Goal: Task Accomplishment & Management: Use online tool/utility

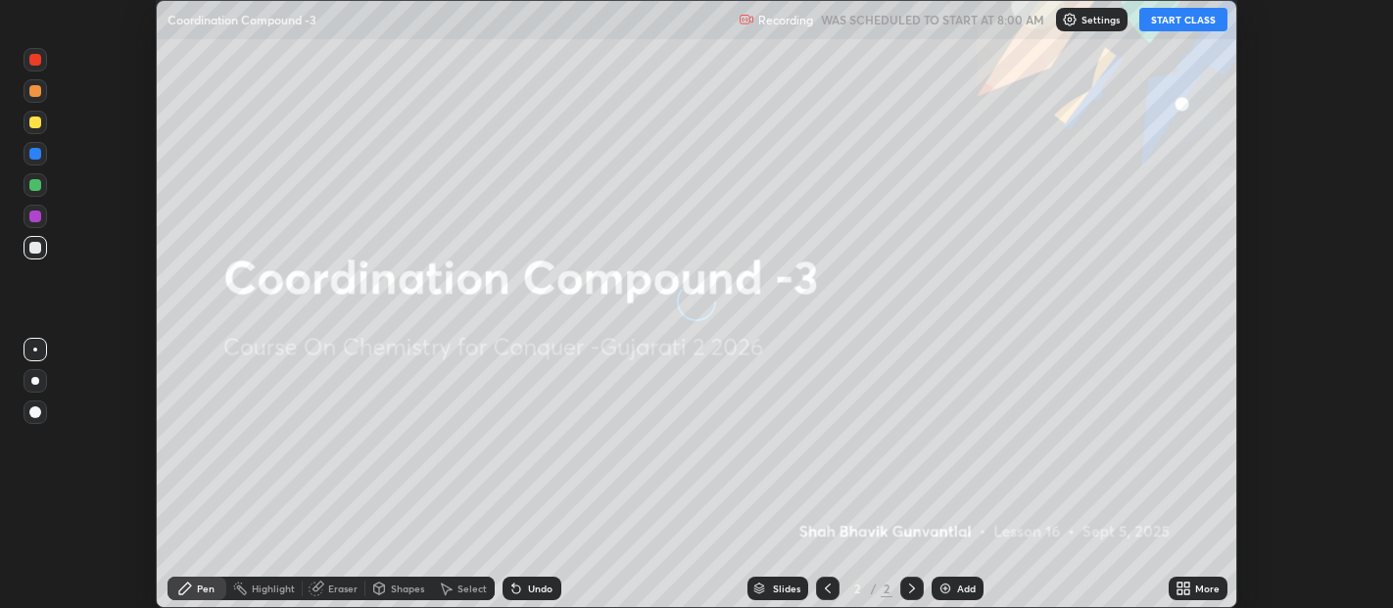
scroll to position [608, 1392]
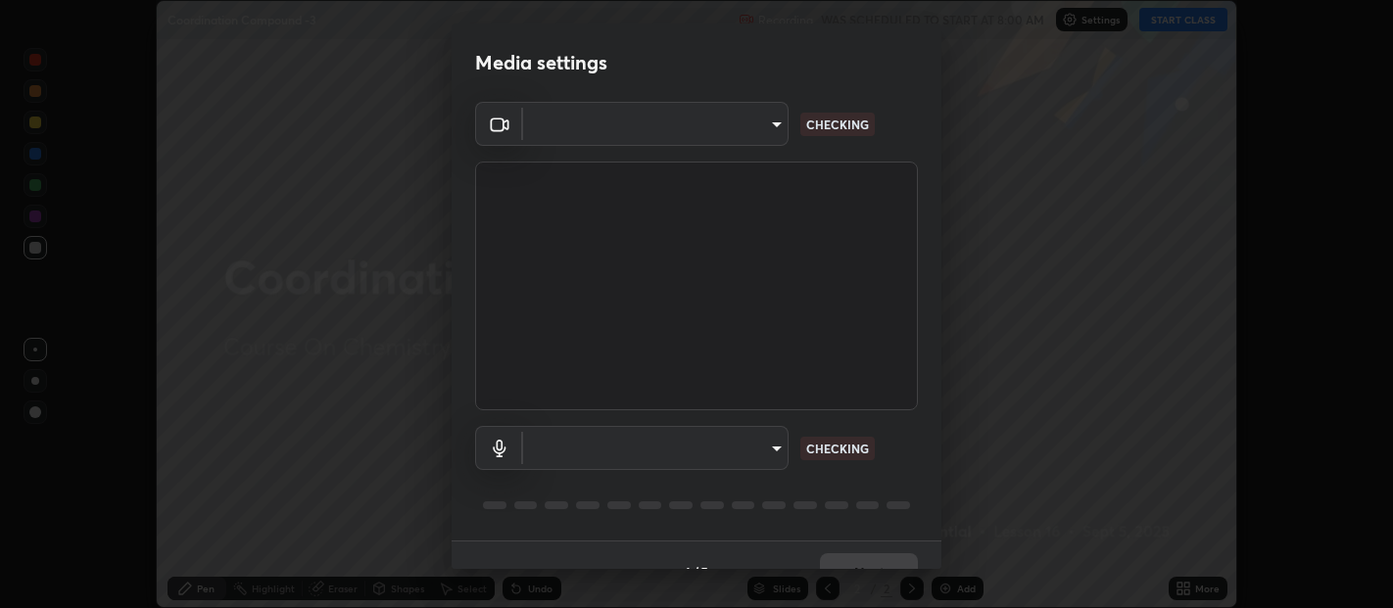
type input "b487a0c9c9d09bbbb380115422a62fd2740c7016d7b14ac64127474a774b5f74"
type input "communications"
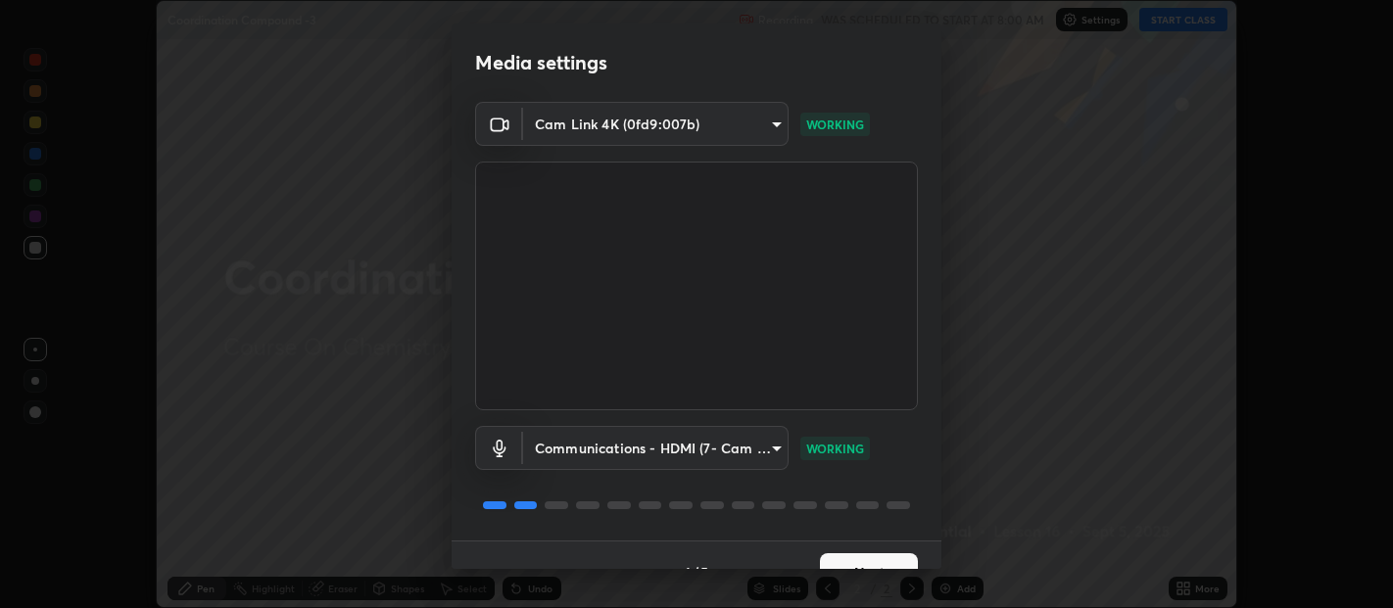
click at [845, 563] on button "Next" at bounding box center [869, 572] width 98 height 39
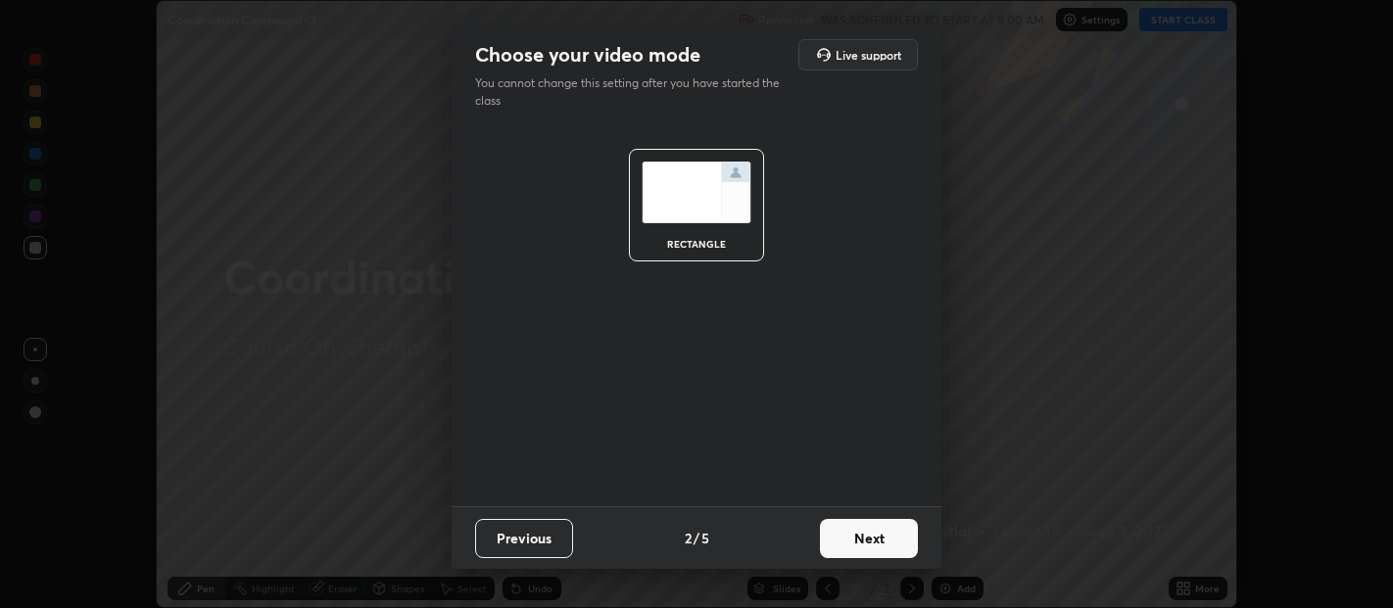
click at [848, 553] on button "Next" at bounding box center [869, 538] width 98 height 39
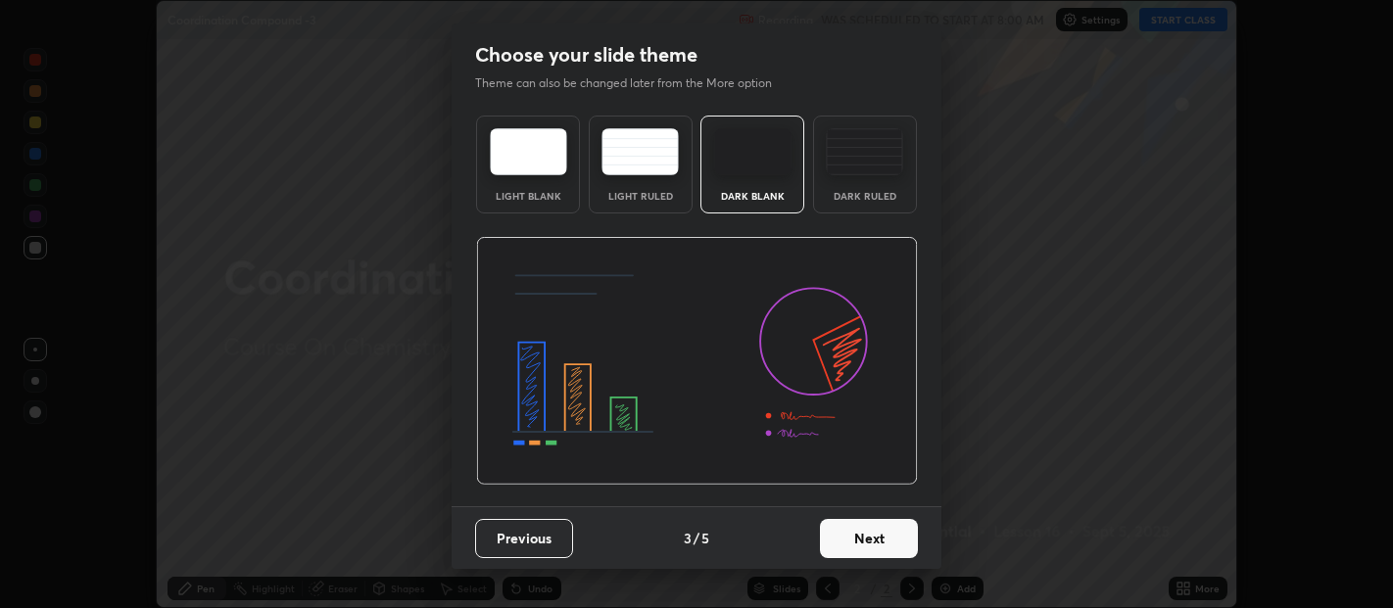
click at [860, 537] on button "Next" at bounding box center [869, 538] width 98 height 39
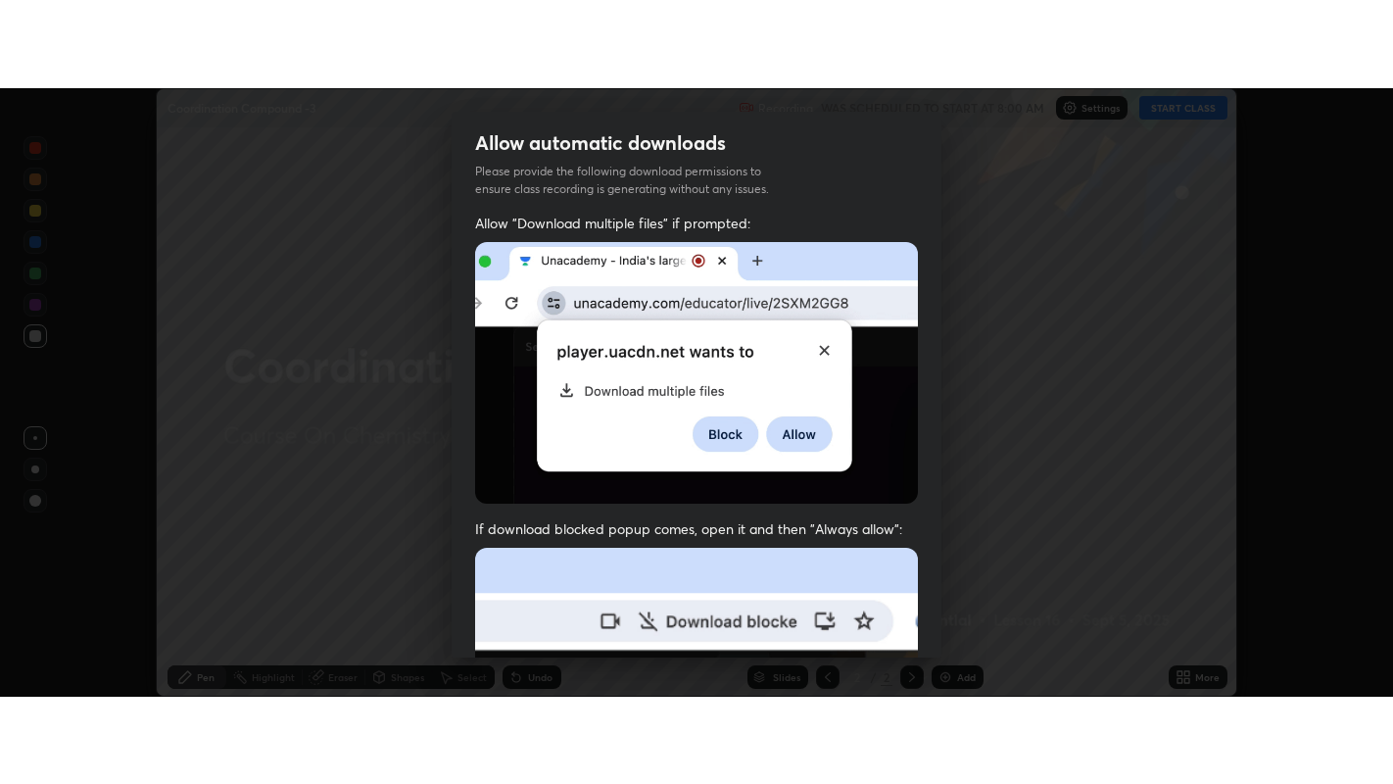
scroll to position [433, 0]
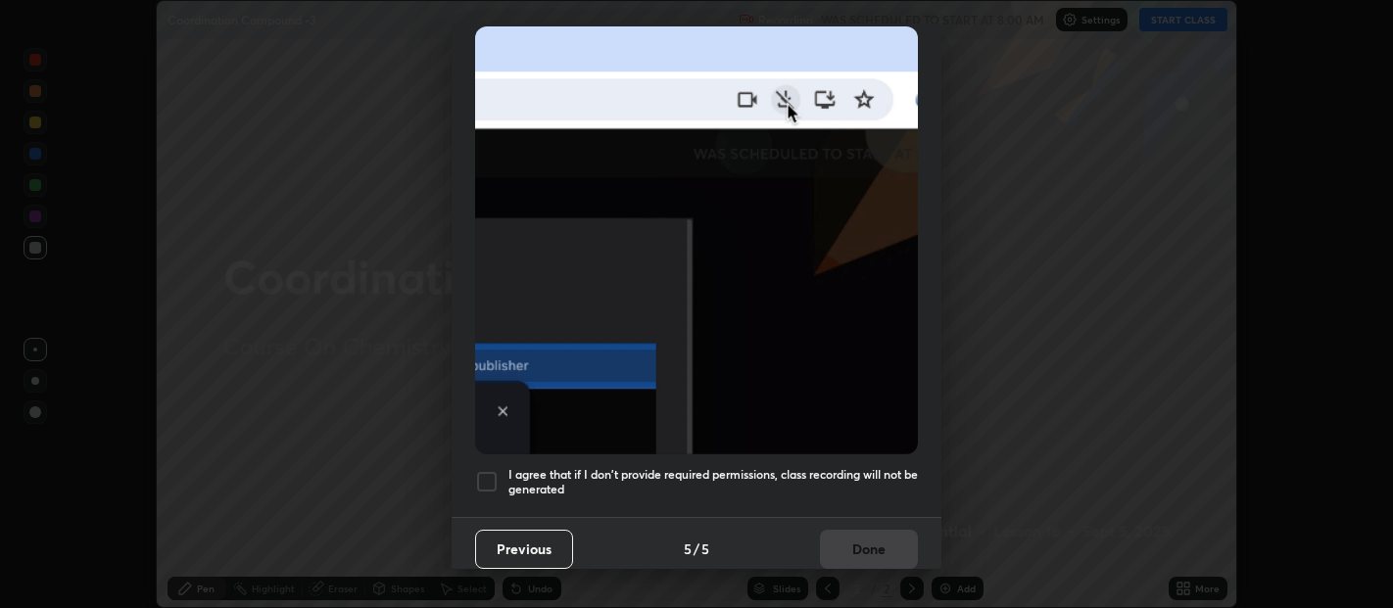
click at [481, 476] on div at bounding box center [487, 482] width 24 height 24
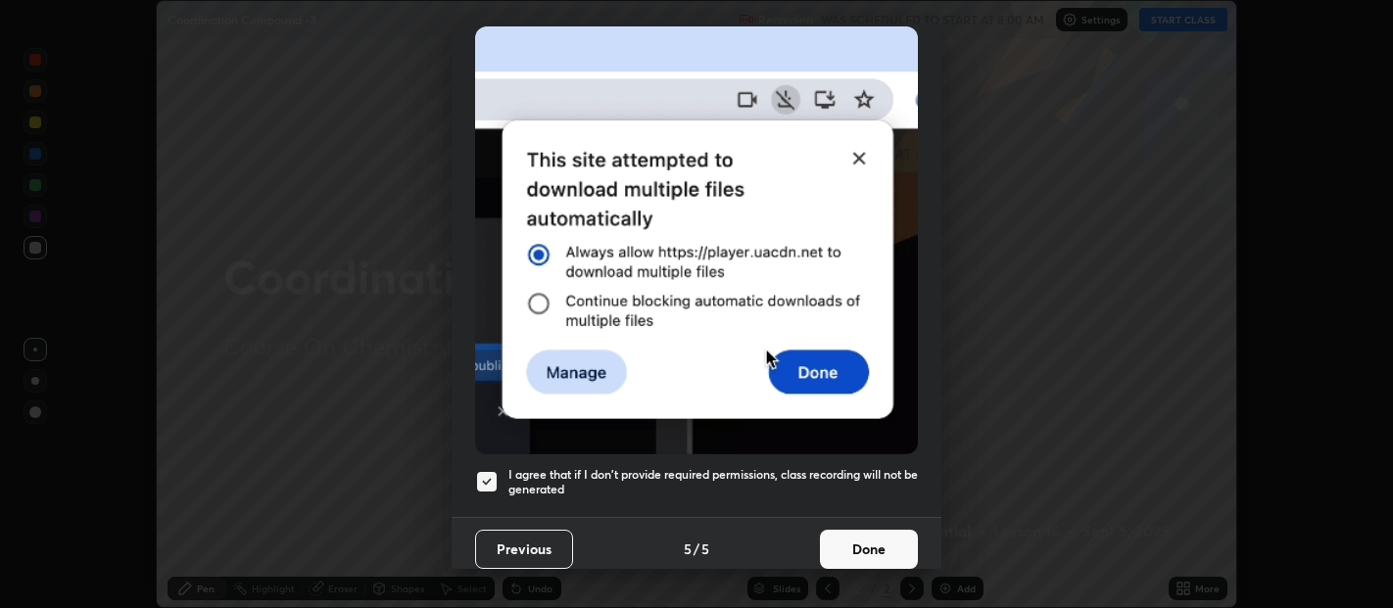
click at [859, 538] on button "Done" at bounding box center [869, 549] width 98 height 39
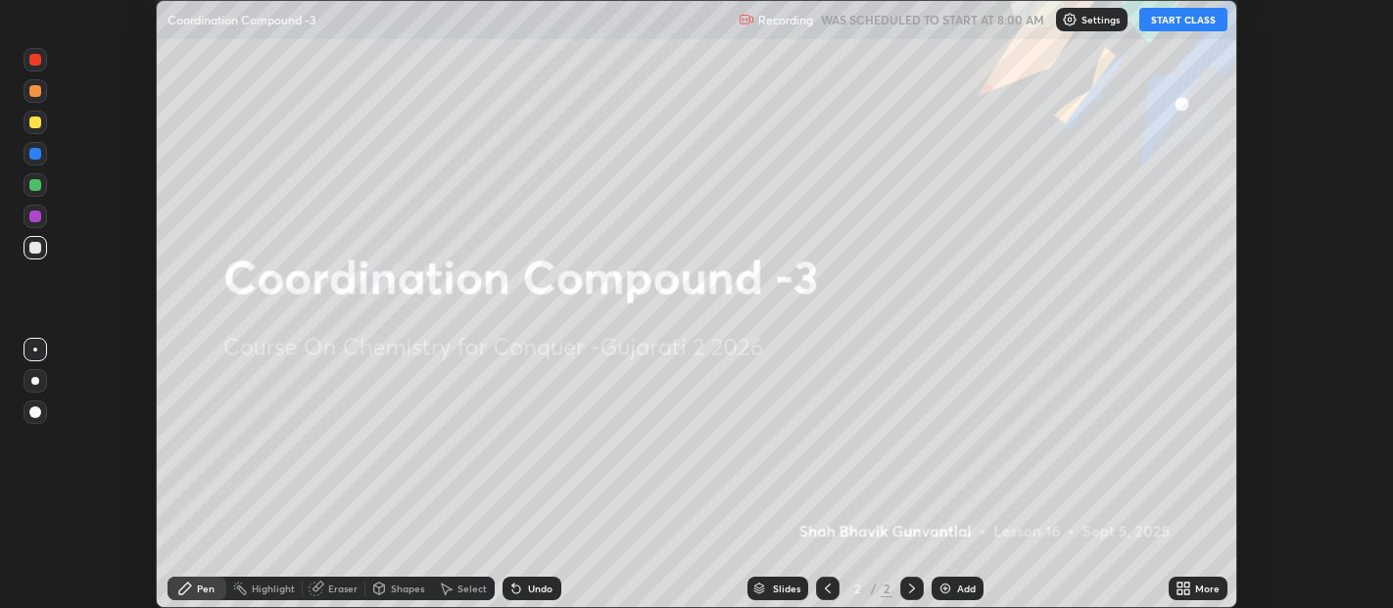
click at [1185, 585] on icon at bounding box center [1186, 585] width 5 height 5
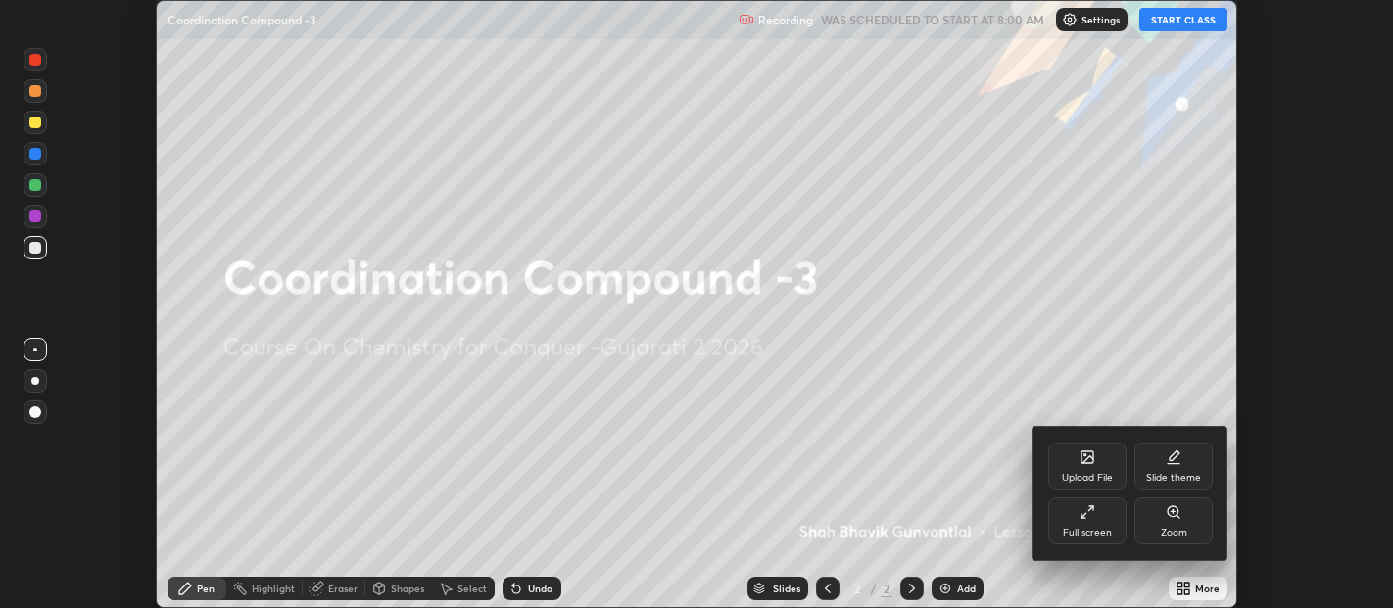
click at [1083, 516] on icon at bounding box center [1083, 515] width 5 height 5
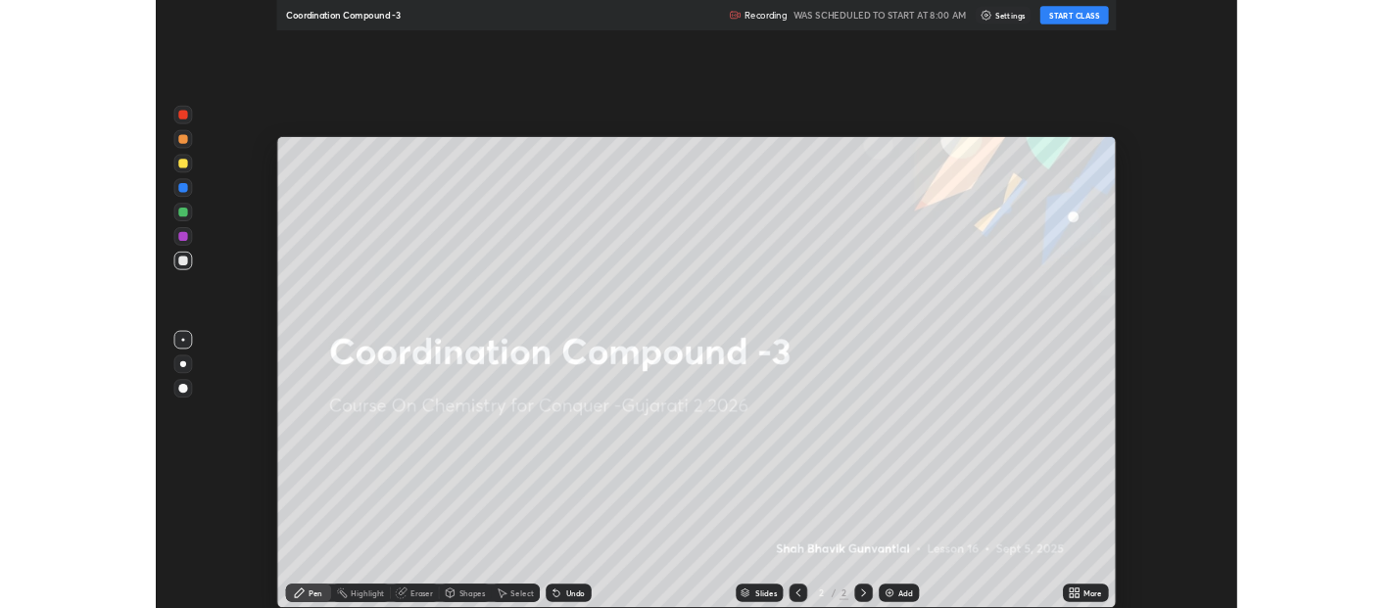
scroll to position [784, 1393]
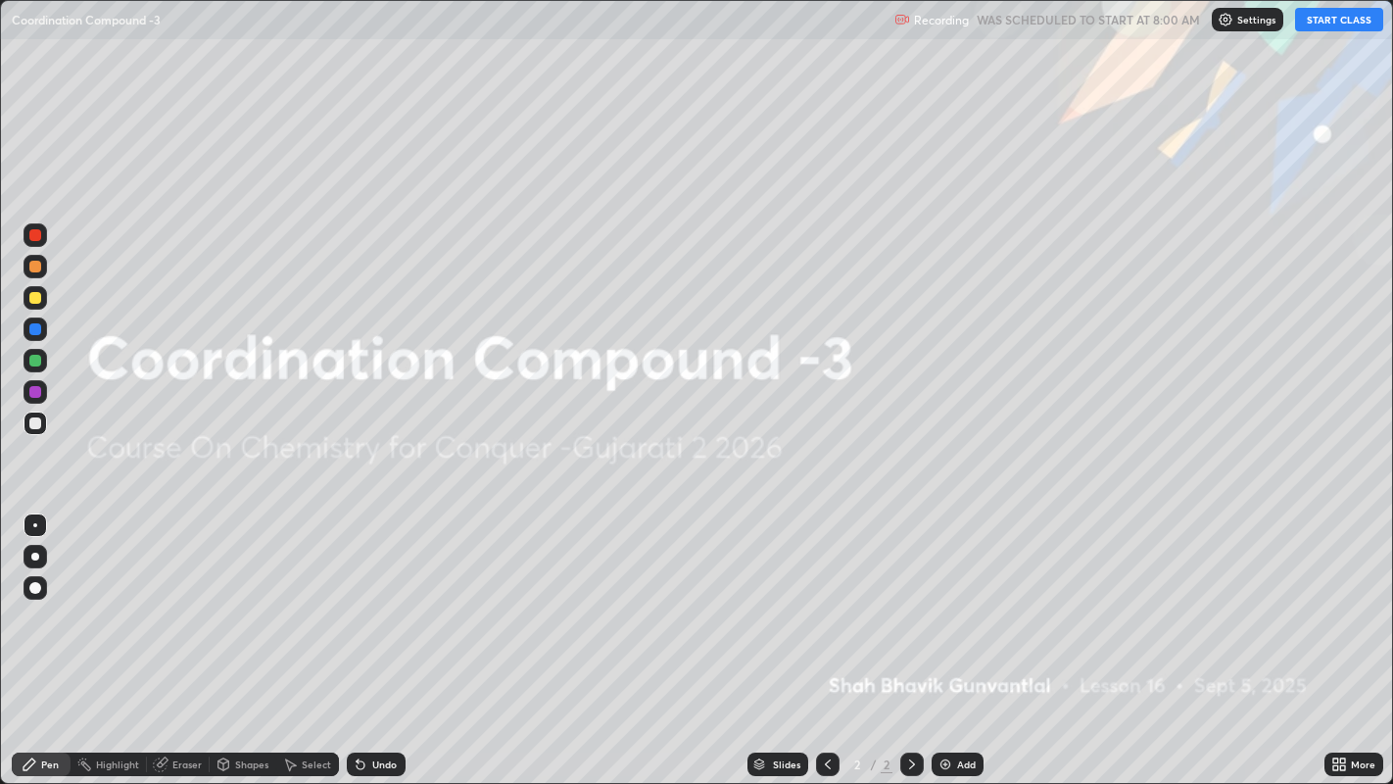
click at [960, 607] on div "Add" at bounding box center [966, 764] width 19 height 10
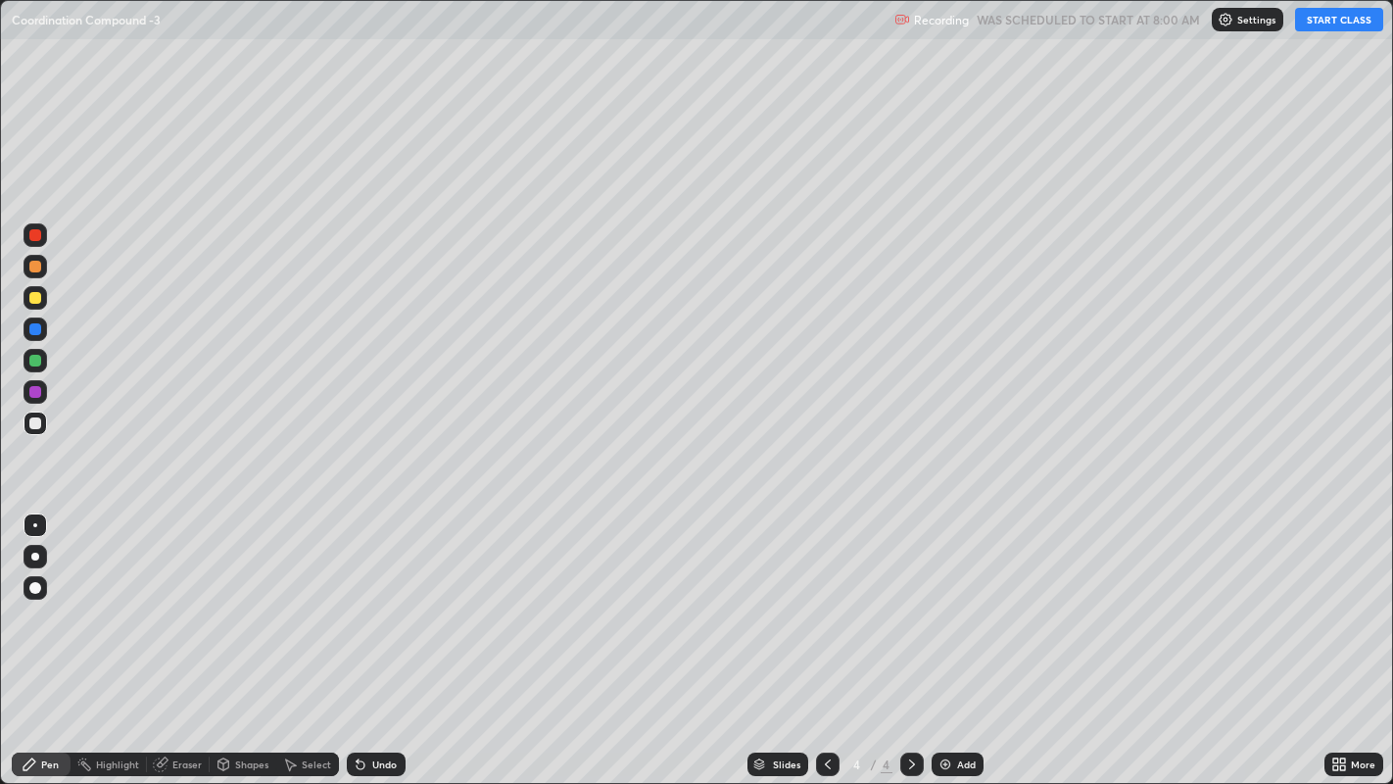
click at [960, 607] on div "Add" at bounding box center [966, 764] width 19 height 10
click at [962, 607] on div "Add" at bounding box center [966, 764] width 19 height 10
click at [965, 607] on div "Add" at bounding box center [966, 764] width 19 height 10
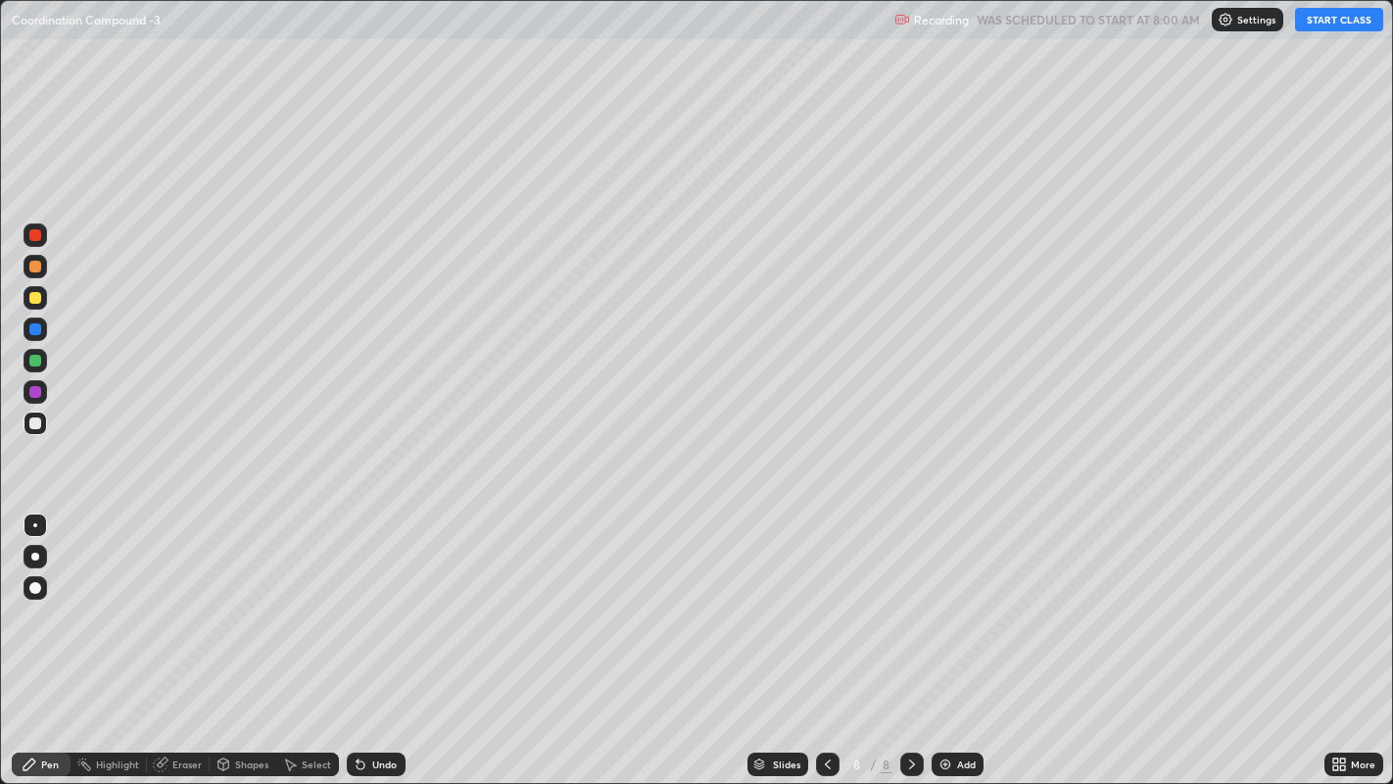
click at [965, 607] on div "Add" at bounding box center [966, 764] width 19 height 10
click at [825, 607] on icon at bounding box center [828, 764] width 16 height 16
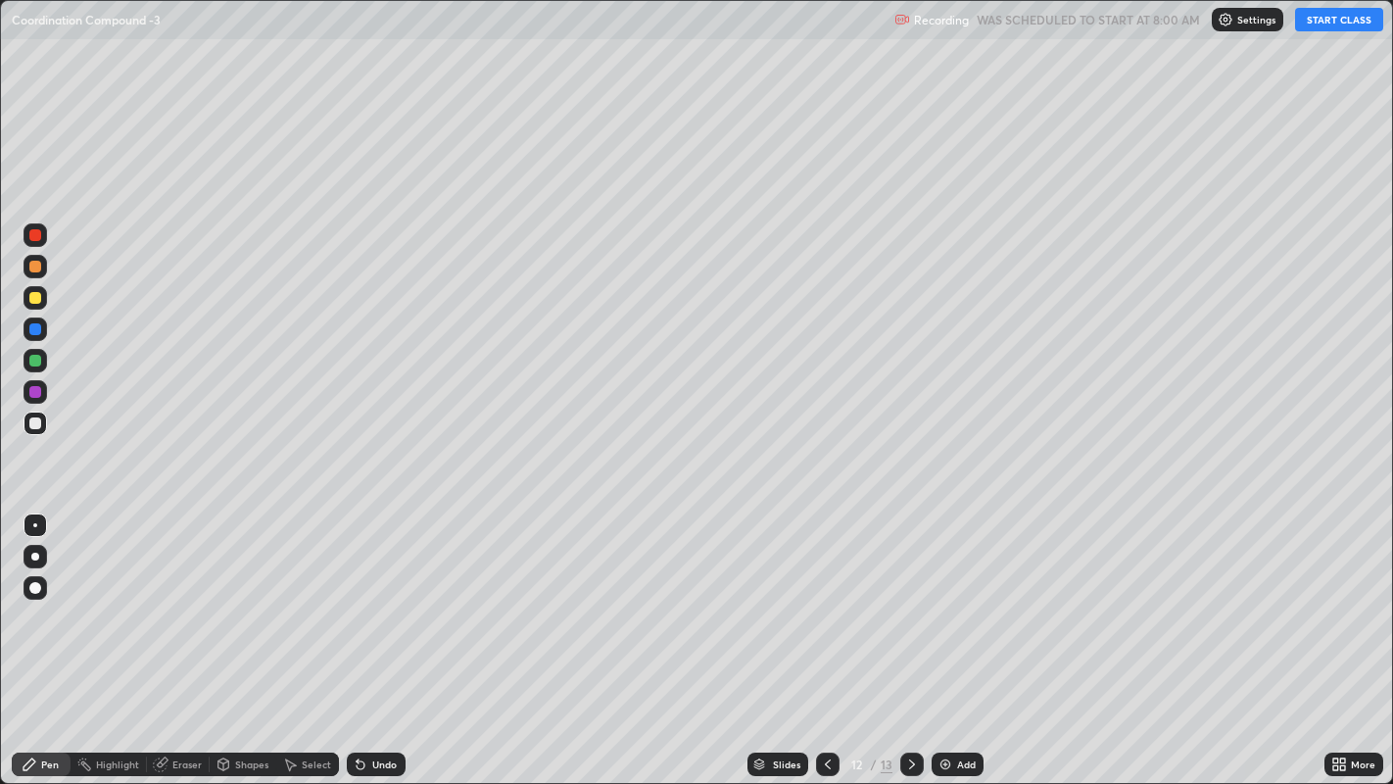
click at [826, 607] on icon at bounding box center [828, 764] width 16 height 16
click at [827, 607] on icon at bounding box center [828, 764] width 16 height 16
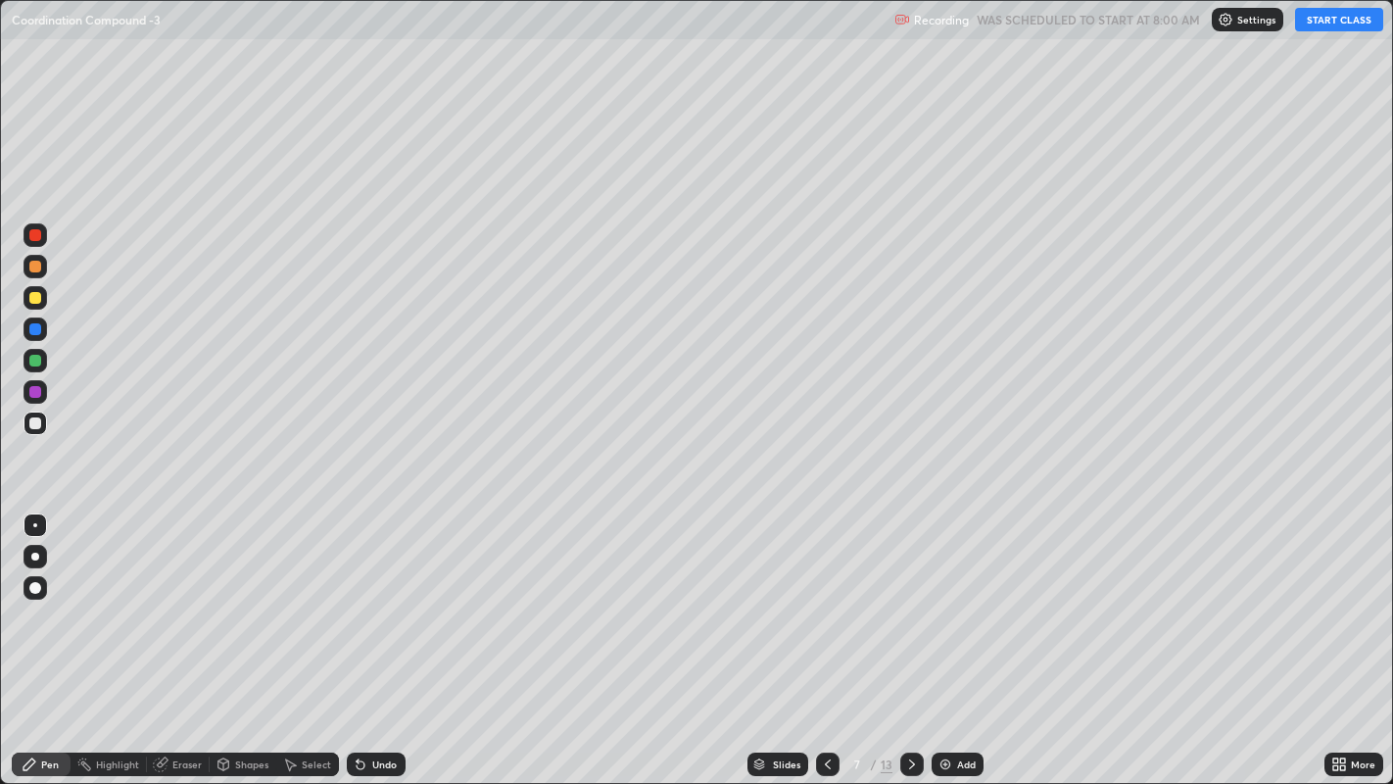
click at [827, 607] on icon at bounding box center [828, 764] width 16 height 16
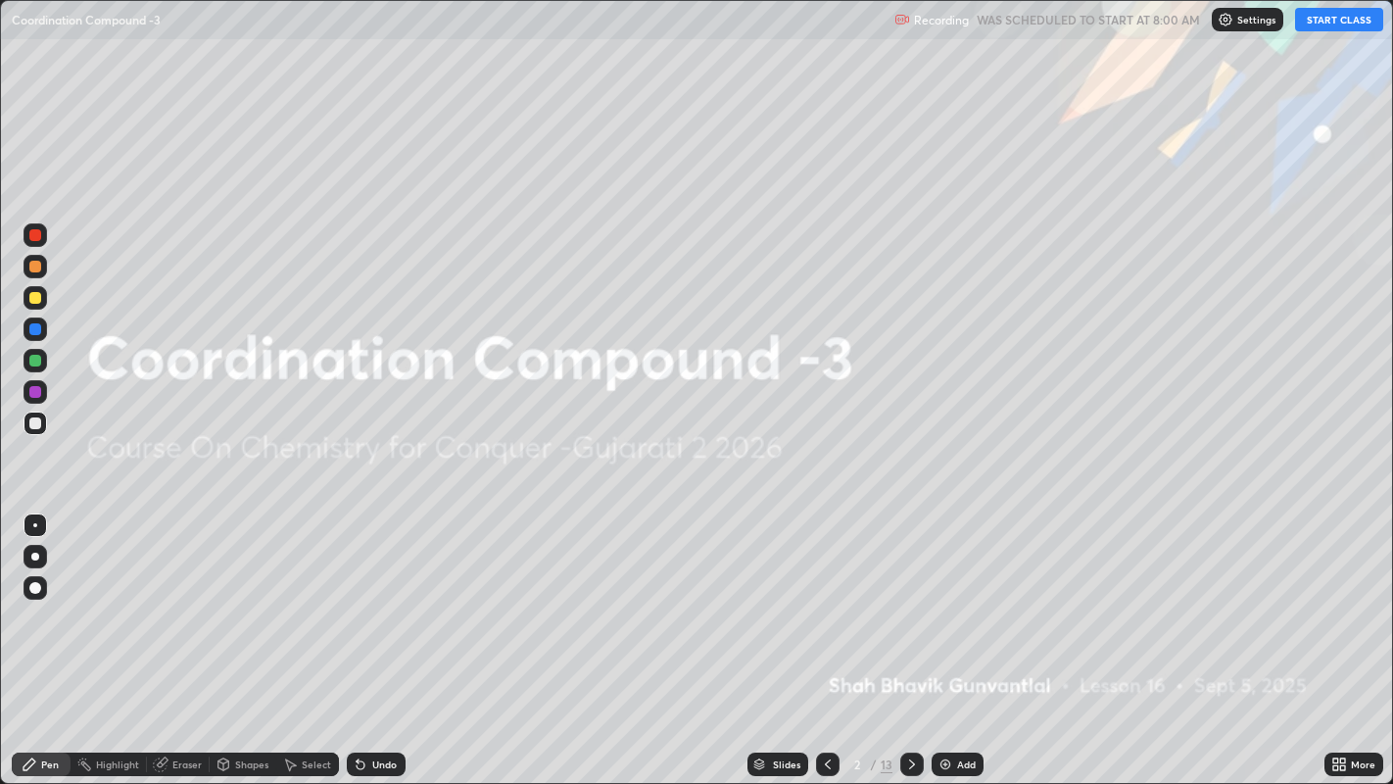
click at [827, 607] on icon at bounding box center [828, 764] width 6 height 10
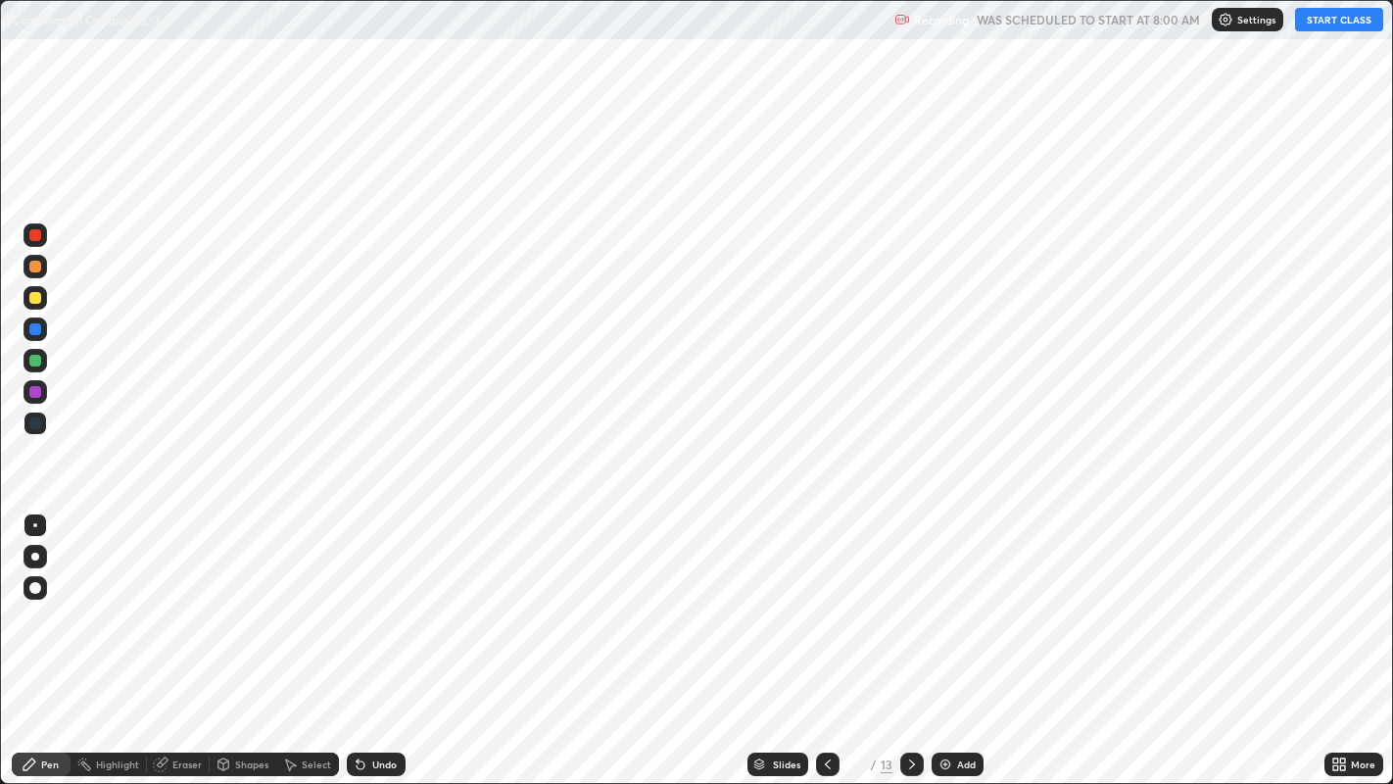
click at [912, 607] on icon at bounding box center [912, 764] width 16 height 16
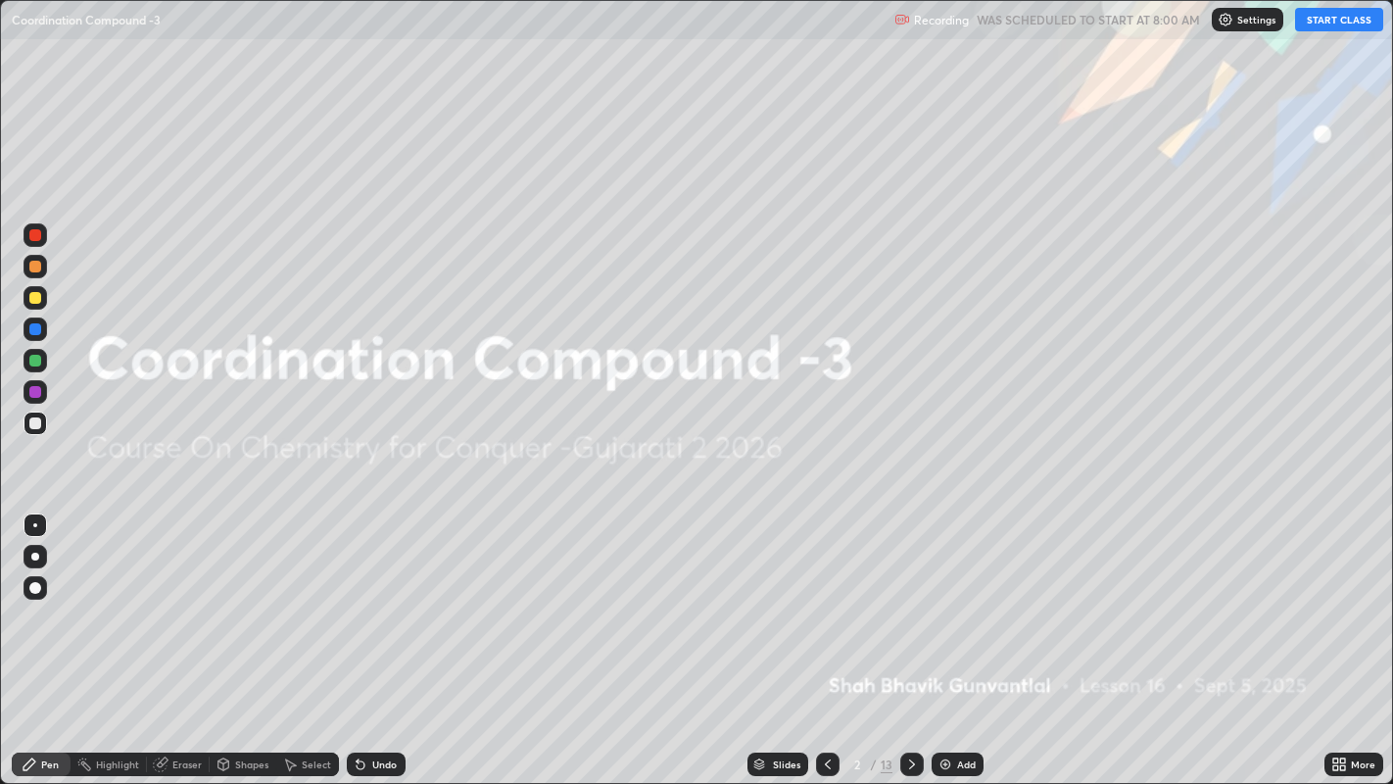
click at [910, 607] on icon at bounding box center [912, 764] width 16 height 16
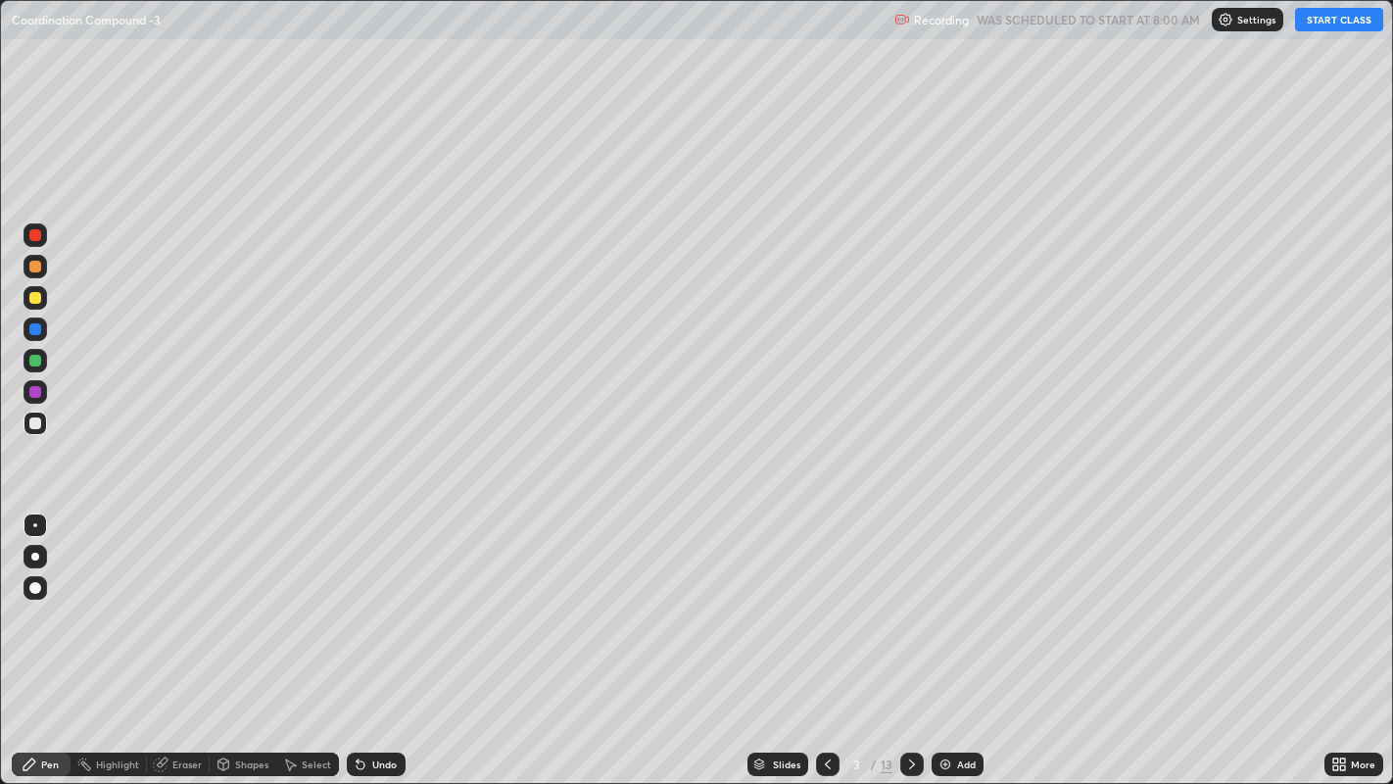
click at [1333, 14] on button "START CLASS" at bounding box center [1339, 20] width 88 height 24
click at [1323, 20] on button "START CLASS" at bounding box center [1339, 20] width 88 height 24
click at [31, 299] on div at bounding box center [35, 298] width 12 height 12
click at [40, 268] on div at bounding box center [35, 267] width 12 height 12
click at [38, 332] on div at bounding box center [35, 329] width 12 height 12
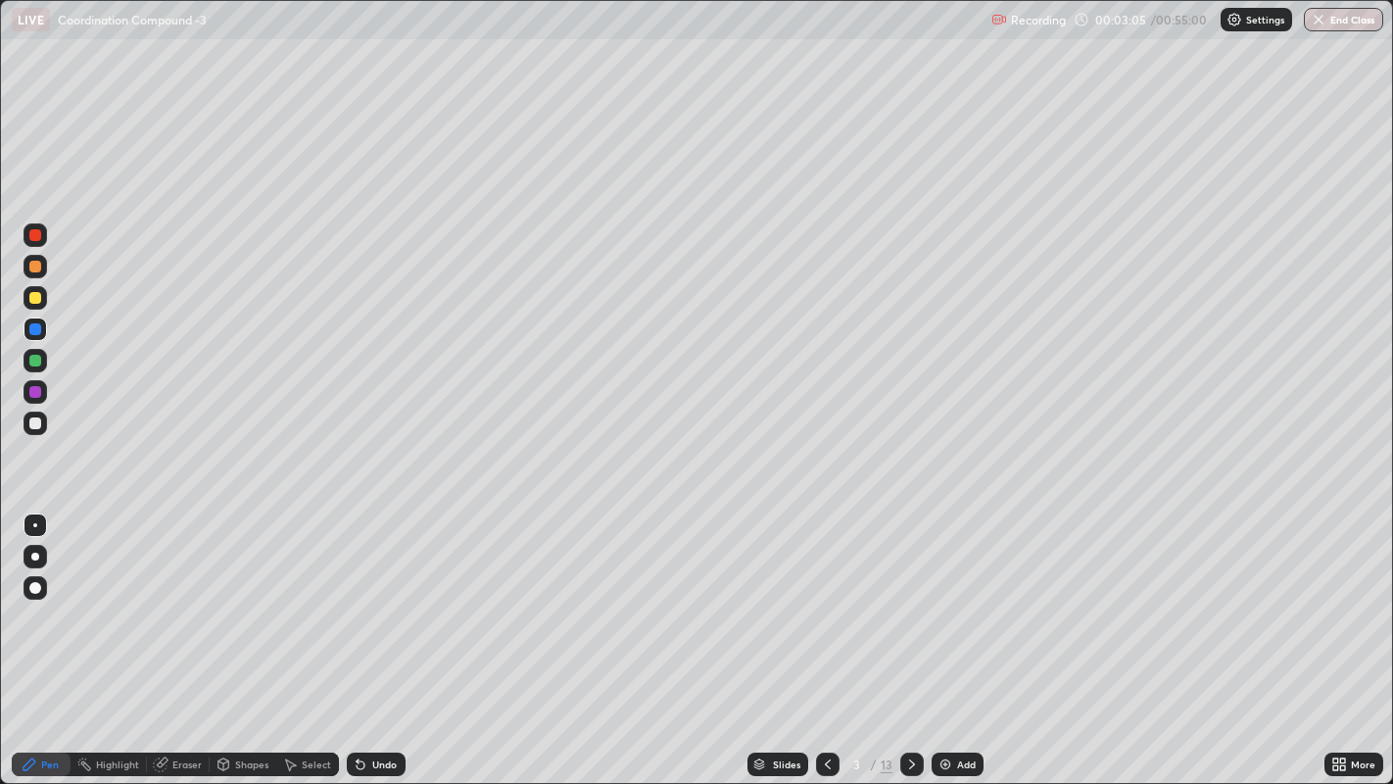
click at [37, 296] on div at bounding box center [35, 298] width 12 height 12
click at [33, 271] on div at bounding box center [35, 267] width 12 height 12
click at [30, 302] on div at bounding box center [35, 298] width 12 height 12
click at [37, 266] on div at bounding box center [35, 267] width 12 height 12
click at [909, 607] on icon at bounding box center [912, 764] width 16 height 16
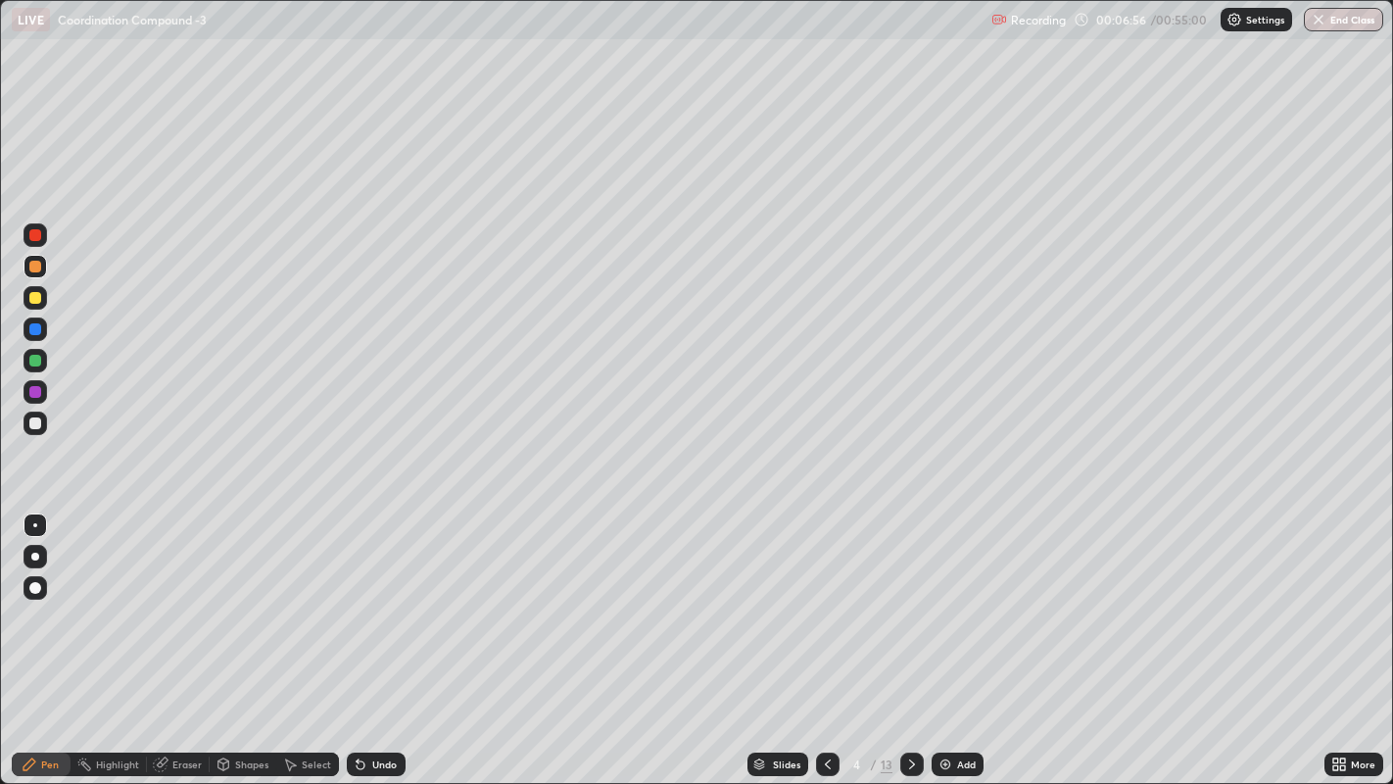
click at [34, 298] on div at bounding box center [35, 298] width 12 height 12
click at [36, 264] on div at bounding box center [35, 267] width 12 height 12
click at [34, 393] on div at bounding box center [35, 392] width 12 height 12
click at [38, 361] on div at bounding box center [35, 361] width 12 height 12
click at [38, 298] on div at bounding box center [35, 298] width 12 height 12
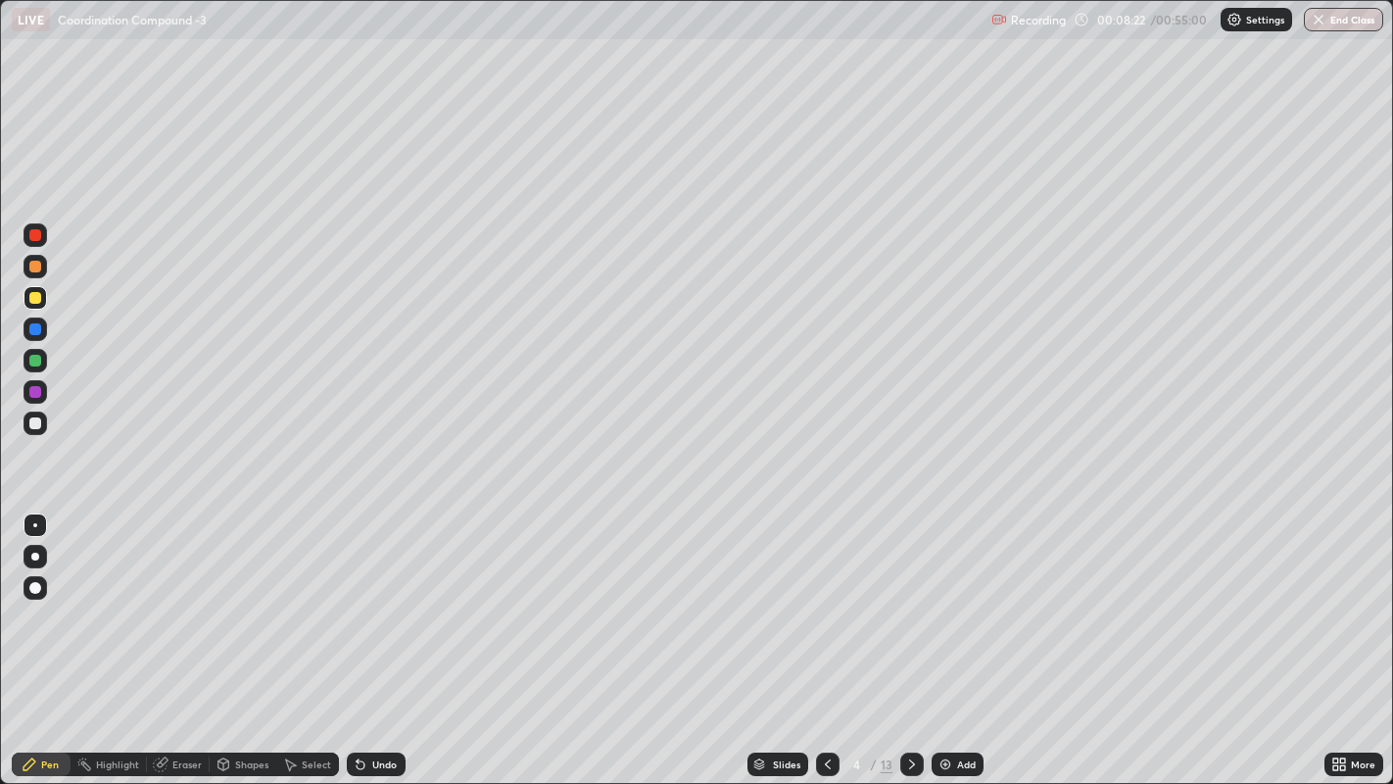
click at [32, 266] on div at bounding box center [35, 267] width 12 height 12
click at [31, 299] on div at bounding box center [35, 298] width 12 height 12
click at [34, 257] on div at bounding box center [36, 267] width 24 height 24
click at [29, 237] on div at bounding box center [35, 235] width 12 height 12
click at [36, 357] on div at bounding box center [35, 361] width 12 height 12
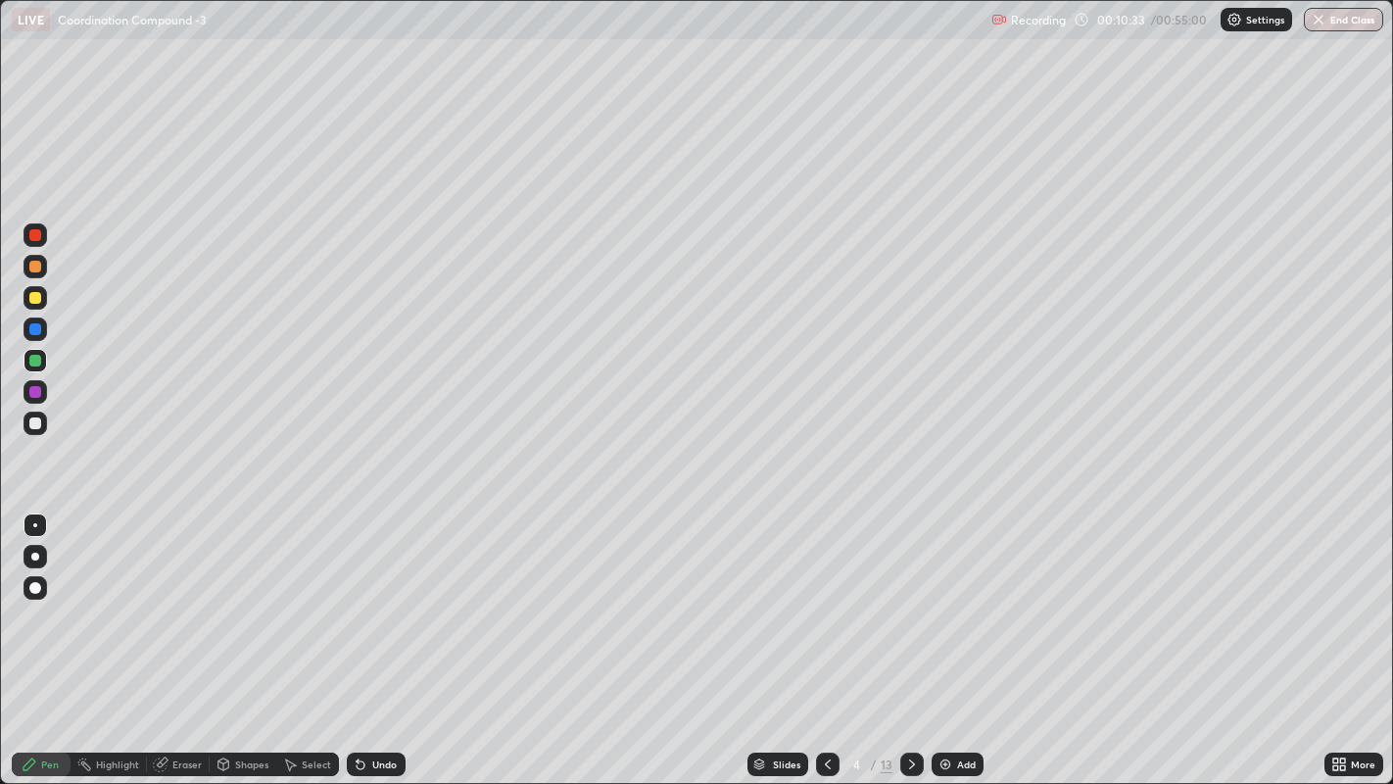
click at [33, 297] on div at bounding box center [35, 298] width 12 height 12
click at [39, 261] on div at bounding box center [36, 267] width 24 height 24
click at [34, 339] on div at bounding box center [36, 329] width 24 height 24
click at [30, 356] on div at bounding box center [35, 361] width 12 height 12
click at [908, 607] on icon at bounding box center [912, 764] width 16 height 16
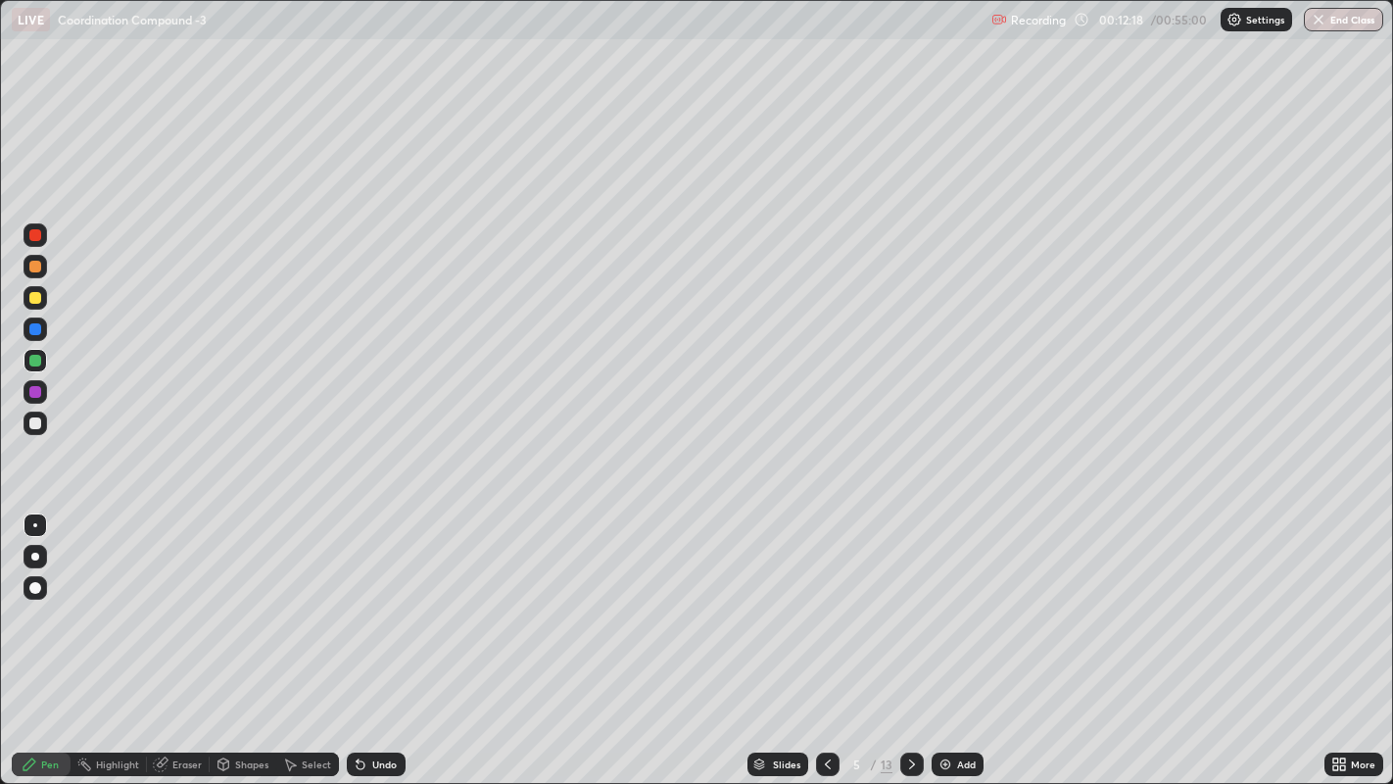
click at [31, 294] on div at bounding box center [35, 298] width 12 height 12
click at [825, 607] on icon at bounding box center [828, 764] width 16 height 16
click at [919, 607] on div at bounding box center [912, 764] width 24 height 24
click at [33, 360] on div at bounding box center [35, 361] width 12 height 12
click at [33, 264] on div at bounding box center [35, 267] width 12 height 12
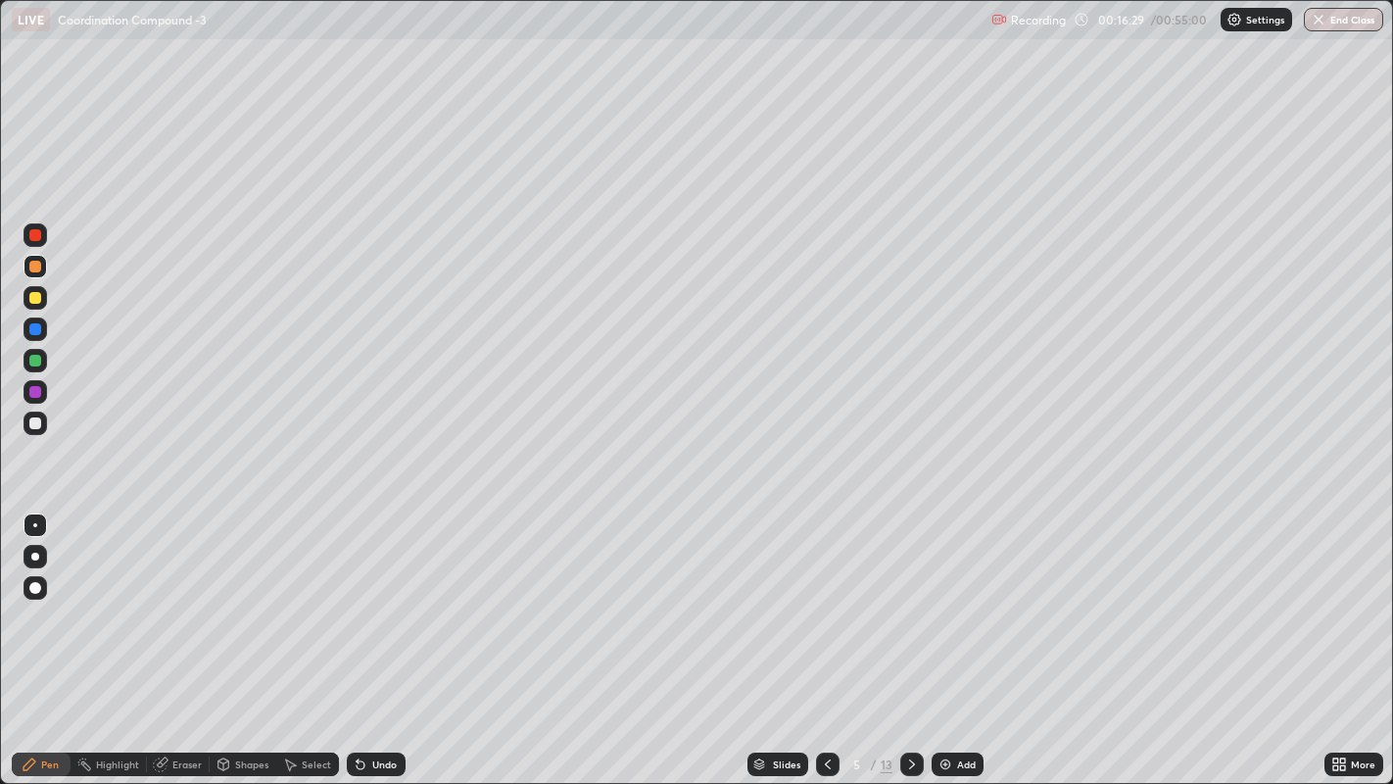
click at [36, 332] on div at bounding box center [35, 329] width 12 height 12
click at [912, 607] on icon at bounding box center [912, 764] width 16 height 16
click at [40, 293] on div at bounding box center [36, 298] width 24 height 24
click at [824, 607] on icon at bounding box center [828, 764] width 16 height 16
click at [909, 607] on icon at bounding box center [912, 764] width 16 height 16
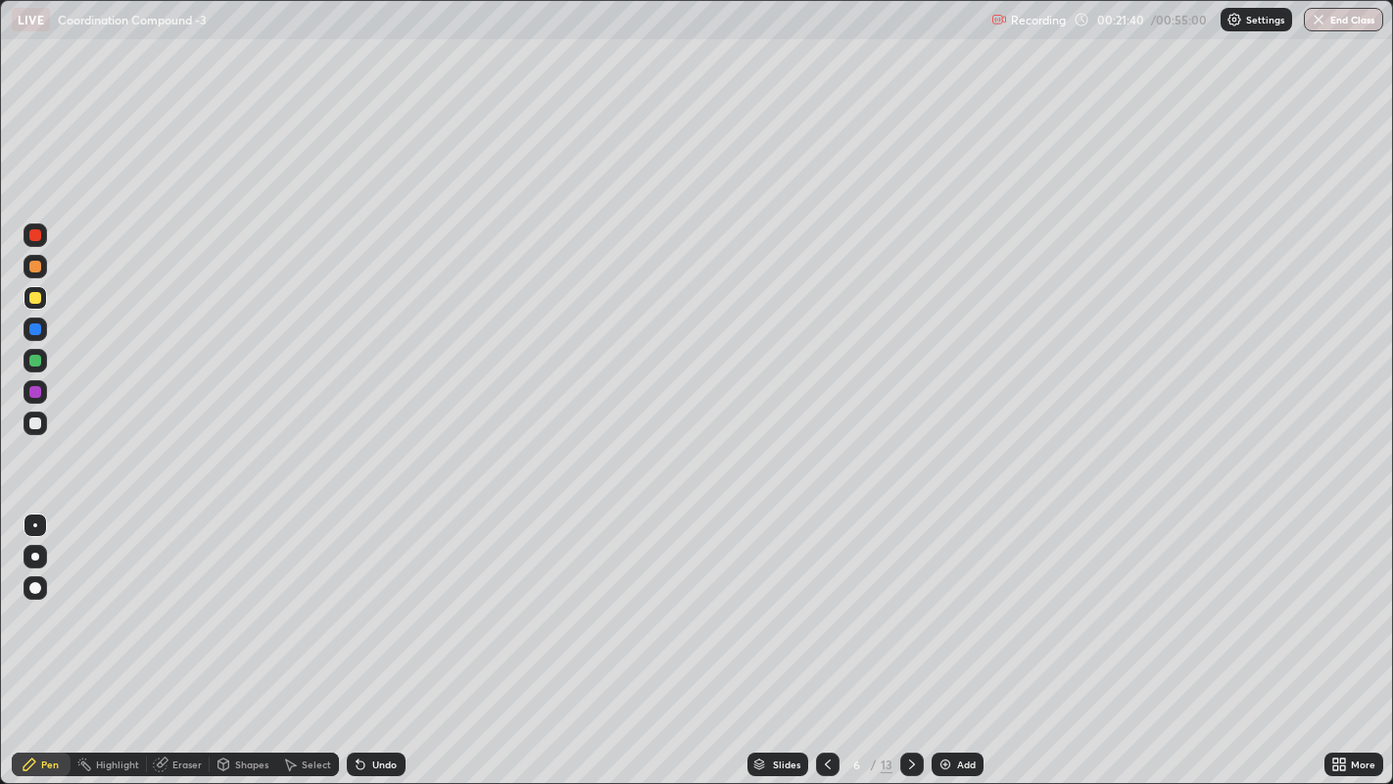
click at [921, 607] on div at bounding box center [912, 763] width 24 height 39
click at [35, 257] on div at bounding box center [36, 267] width 24 height 24
click at [34, 302] on div at bounding box center [35, 298] width 12 height 12
click at [34, 359] on div at bounding box center [35, 361] width 12 height 12
click at [35, 399] on div at bounding box center [36, 392] width 24 height 24
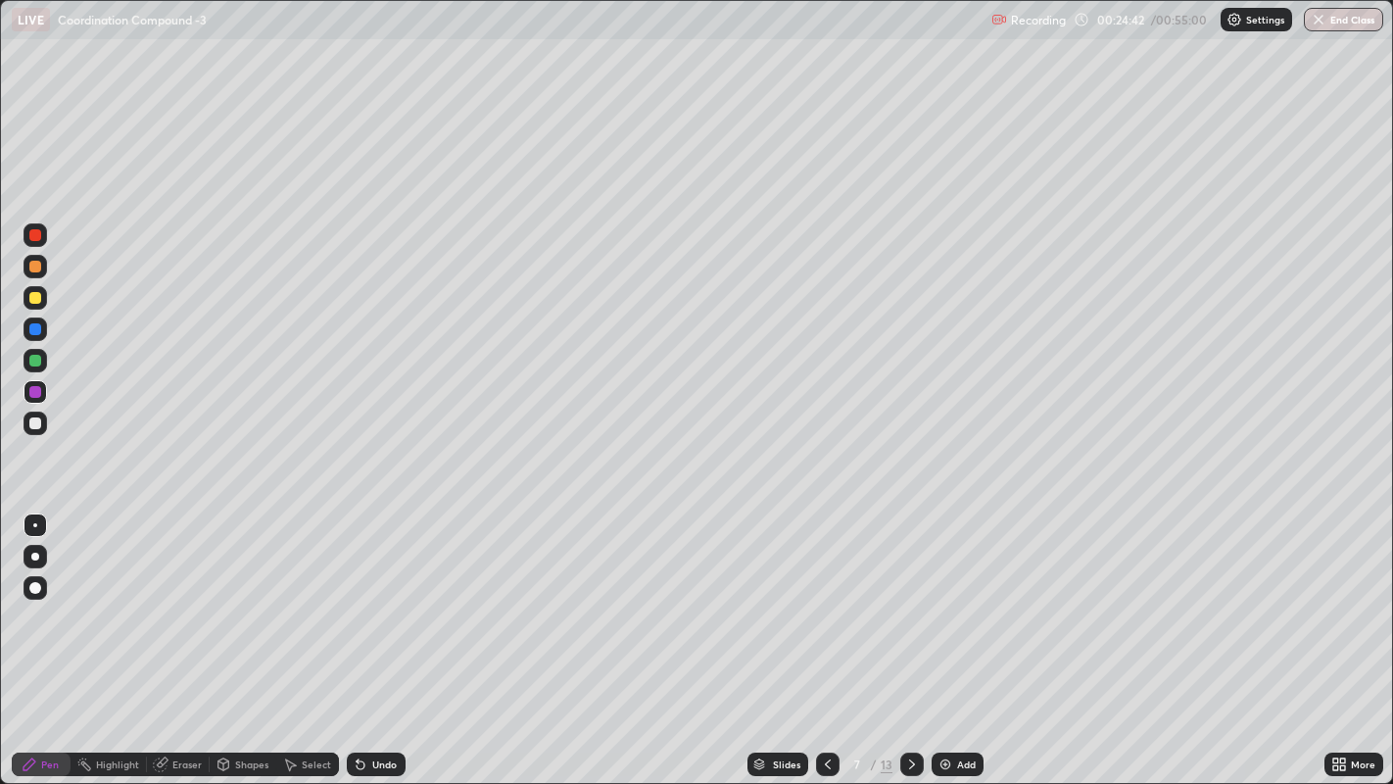
click at [34, 425] on div at bounding box center [35, 423] width 12 height 12
click at [33, 364] on div at bounding box center [35, 361] width 12 height 12
click at [45, 300] on div at bounding box center [36, 298] width 24 height 24
click at [33, 265] on div at bounding box center [35, 267] width 12 height 12
click at [39, 235] on div at bounding box center [35, 235] width 12 height 12
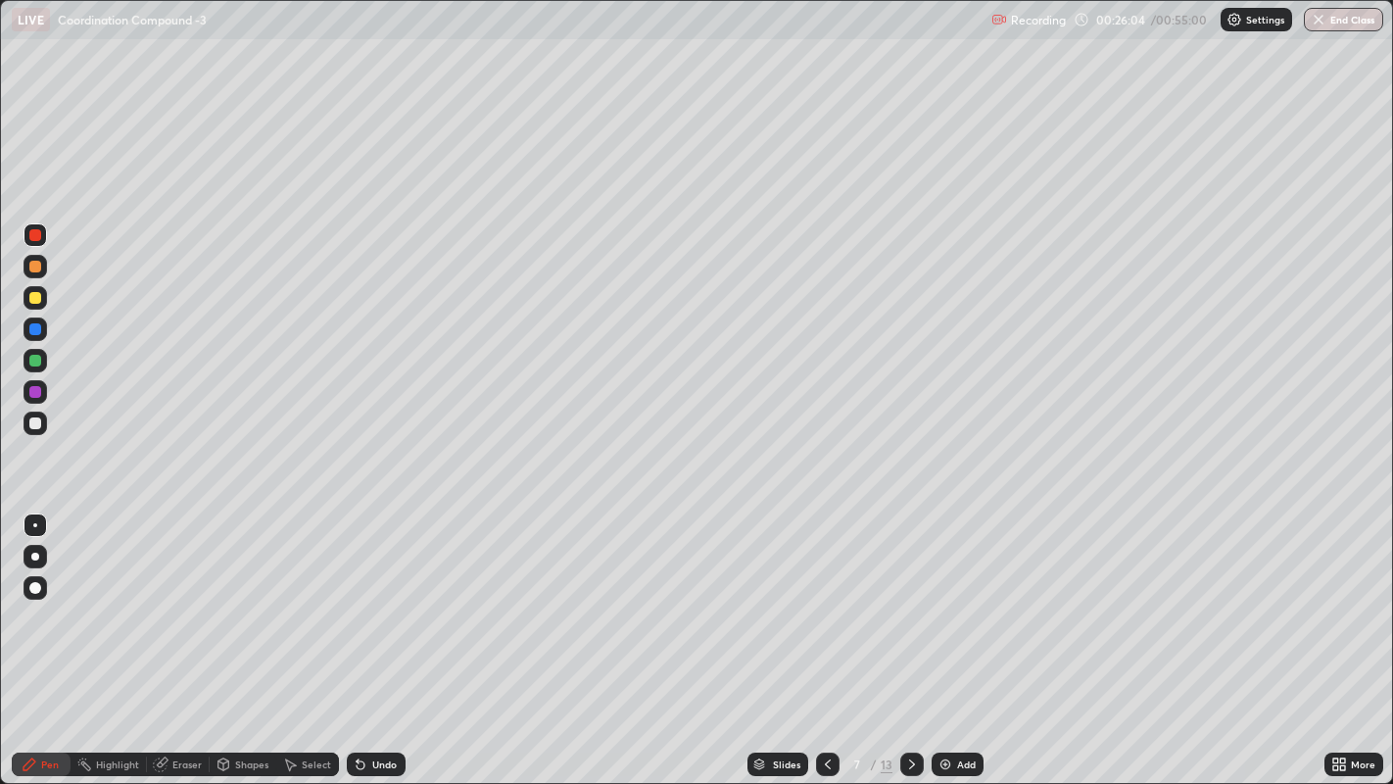
click at [37, 298] on div at bounding box center [35, 298] width 12 height 12
click at [36, 359] on div at bounding box center [35, 361] width 12 height 12
click at [907, 607] on icon at bounding box center [912, 764] width 16 height 16
click at [40, 298] on div at bounding box center [35, 298] width 12 height 12
click at [34, 361] on div at bounding box center [35, 361] width 12 height 12
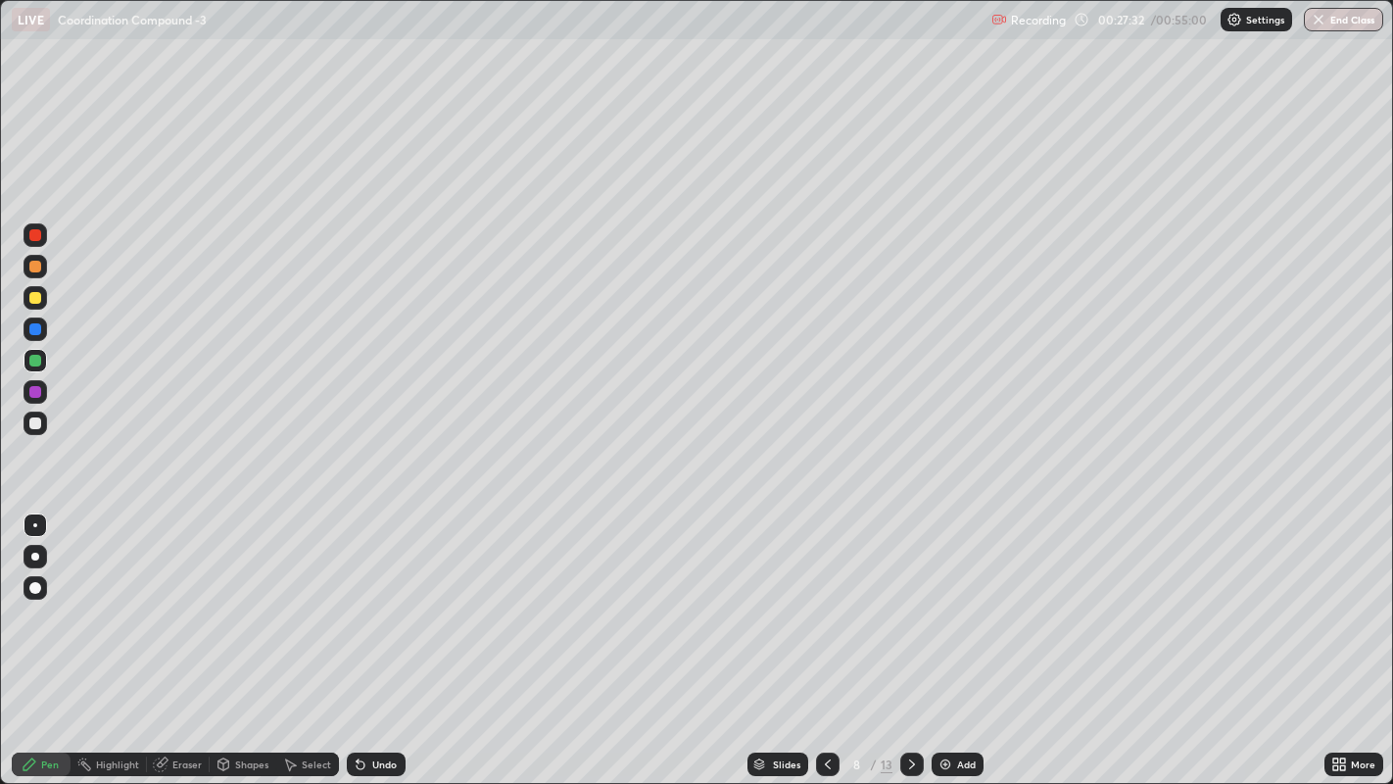
click at [36, 302] on div at bounding box center [35, 298] width 12 height 12
click at [825, 607] on icon at bounding box center [828, 764] width 16 height 16
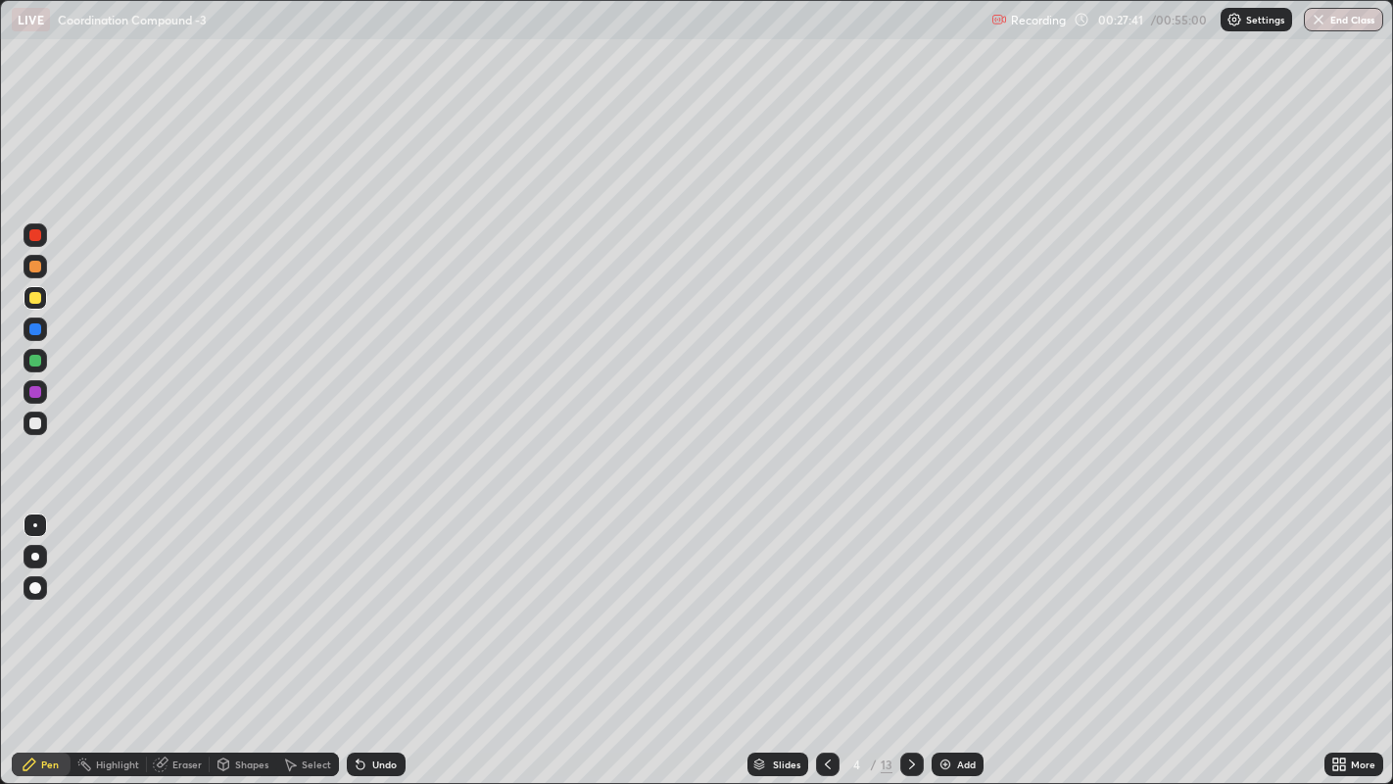
click at [823, 607] on icon at bounding box center [828, 764] width 16 height 16
click at [911, 607] on div at bounding box center [912, 764] width 24 height 24
click at [909, 607] on icon at bounding box center [912, 764] width 16 height 16
click at [910, 607] on icon at bounding box center [912, 764] width 16 height 16
click at [909, 607] on icon at bounding box center [912, 764] width 6 height 10
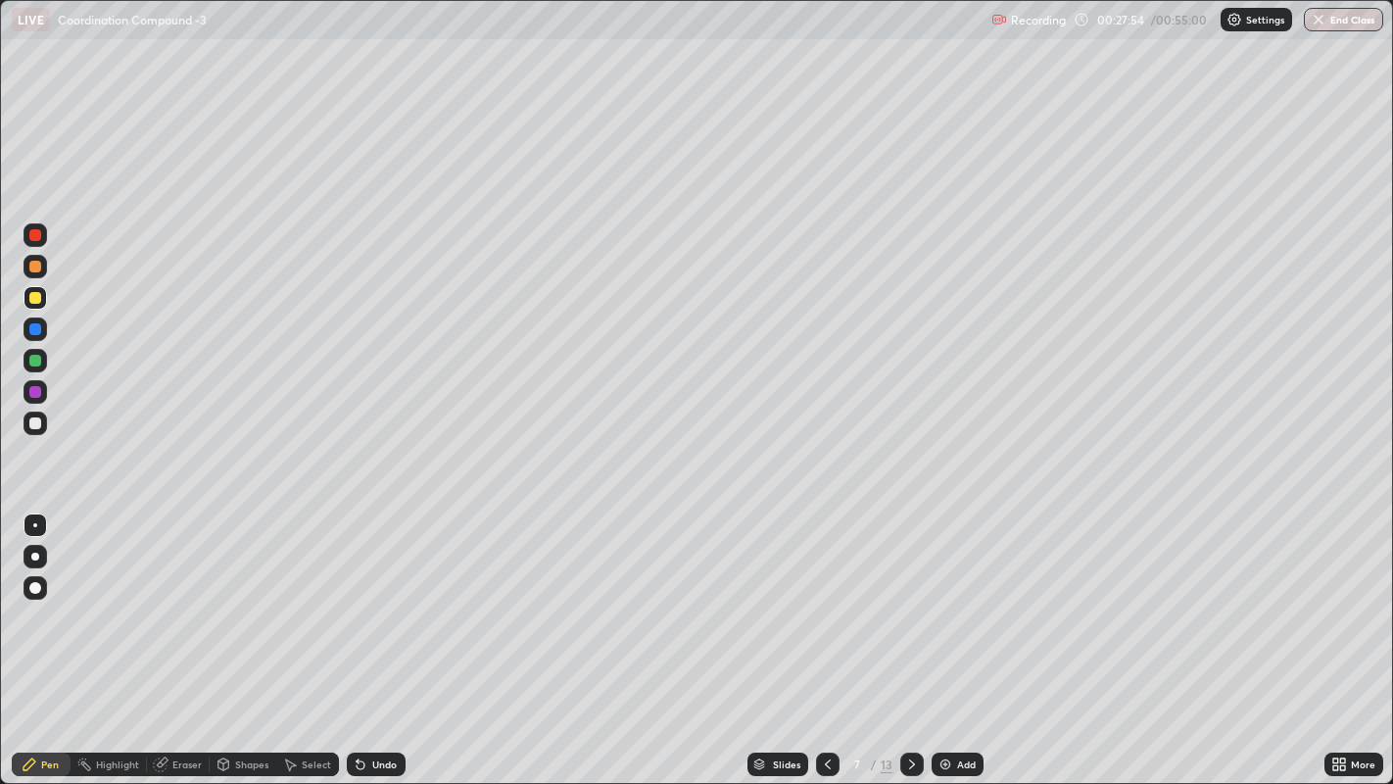
click at [909, 607] on icon at bounding box center [912, 764] width 16 height 16
click at [37, 271] on div at bounding box center [35, 267] width 12 height 12
click at [36, 237] on div at bounding box center [35, 235] width 12 height 12
click at [32, 364] on div at bounding box center [35, 361] width 12 height 12
click at [36, 332] on div at bounding box center [35, 329] width 12 height 12
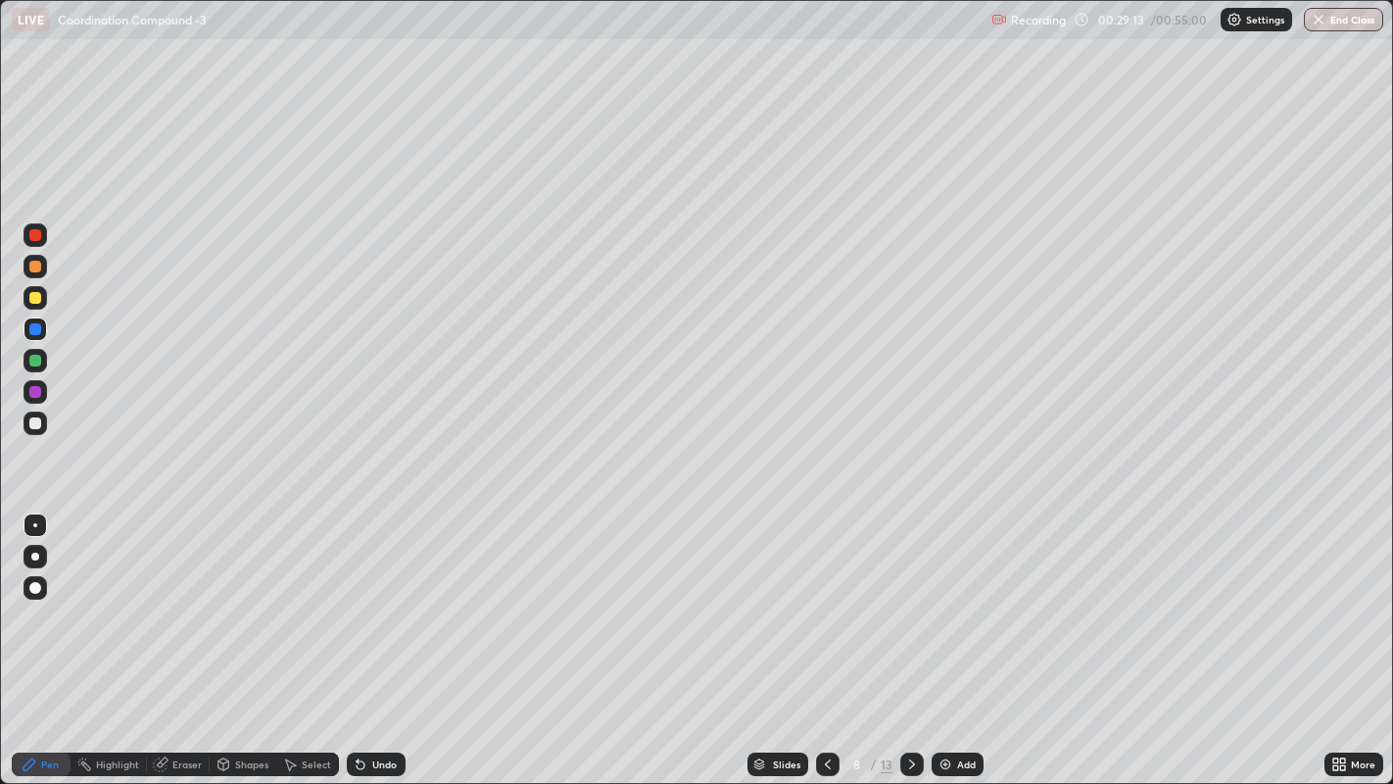
click at [30, 302] on div at bounding box center [35, 298] width 12 height 12
click at [35, 275] on div at bounding box center [36, 267] width 24 height 24
click at [33, 298] on div at bounding box center [35, 298] width 12 height 12
click at [909, 607] on icon at bounding box center [912, 764] width 16 height 16
click at [35, 267] on div at bounding box center [35, 267] width 12 height 12
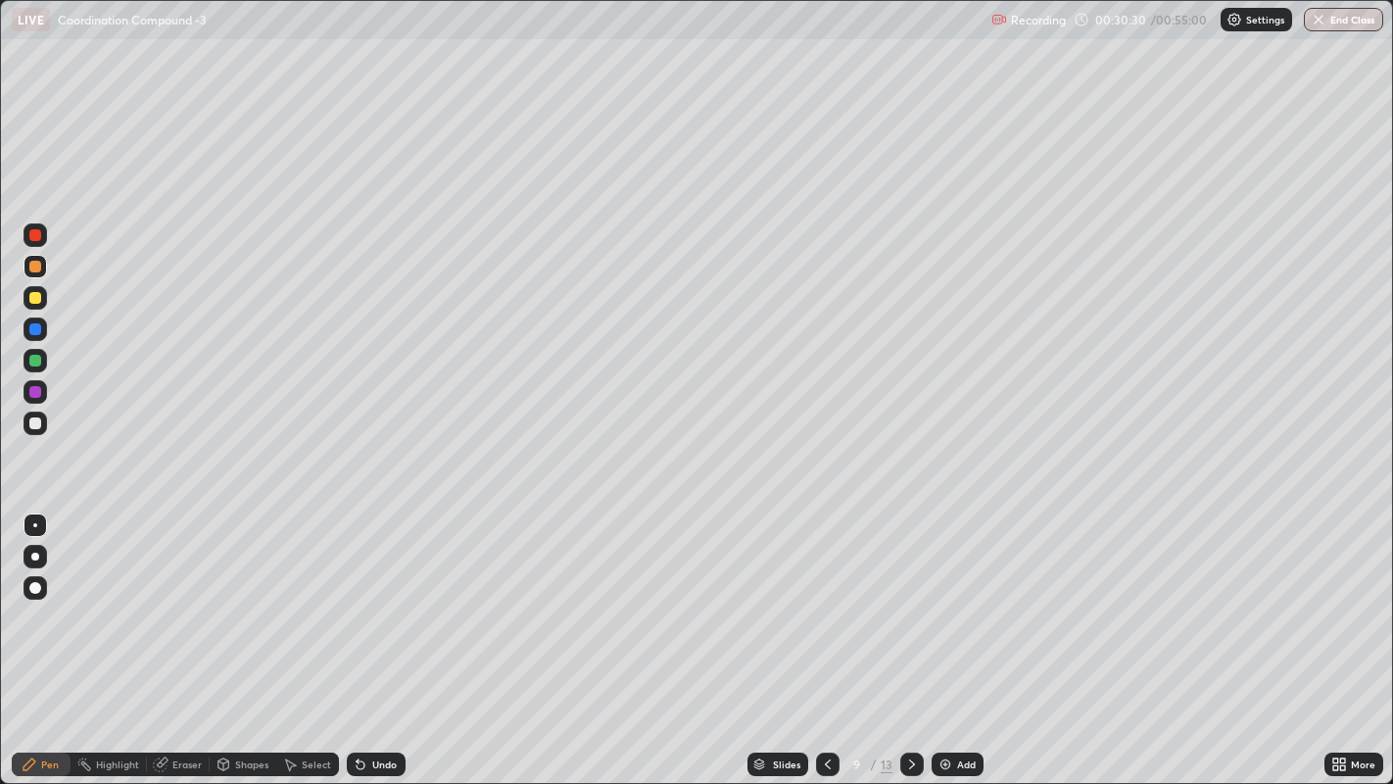
click at [32, 359] on div at bounding box center [35, 361] width 12 height 12
click at [34, 321] on div at bounding box center [36, 329] width 24 height 24
click at [29, 299] on div at bounding box center [35, 298] width 12 height 12
click at [40, 270] on div at bounding box center [36, 267] width 24 height 24
click at [910, 607] on icon at bounding box center [912, 764] width 16 height 16
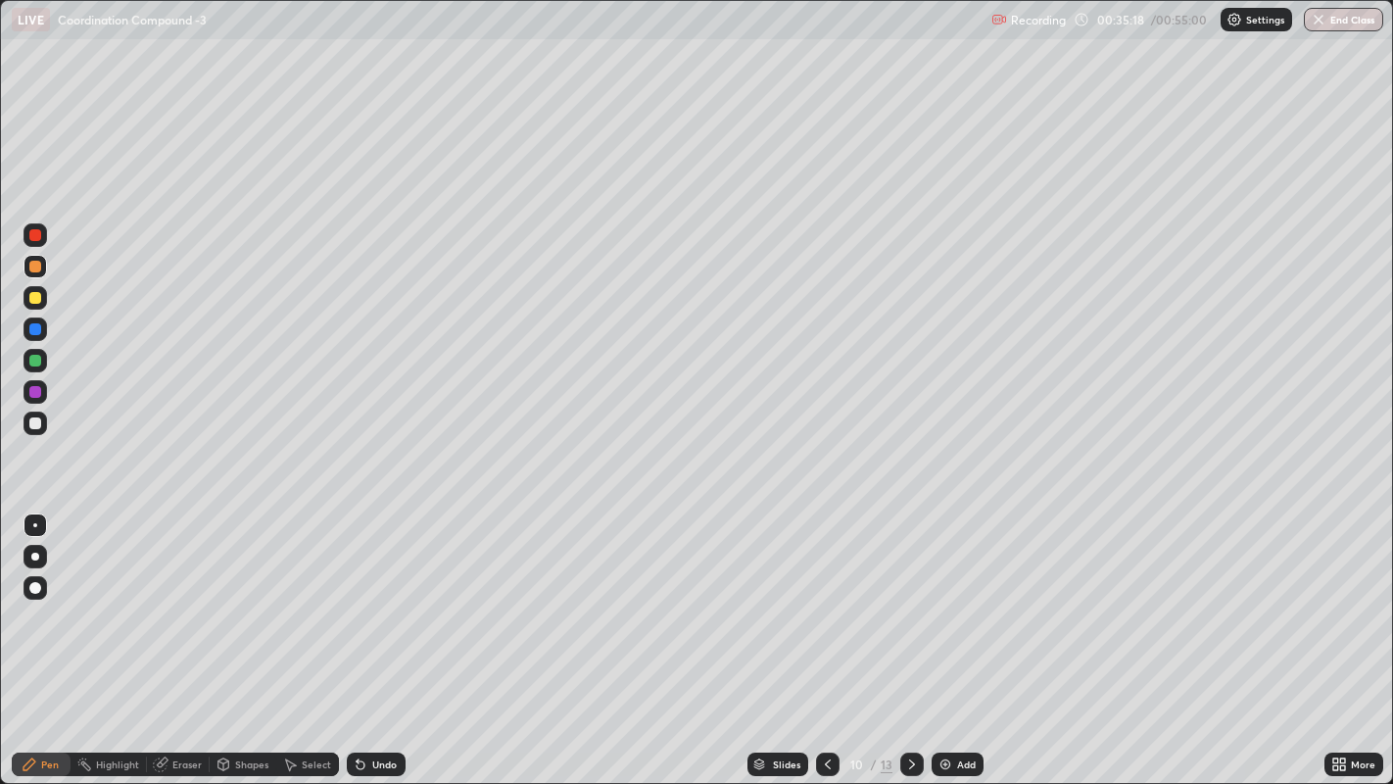
click at [35, 298] on div at bounding box center [35, 298] width 12 height 12
click at [40, 271] on div at bounding box center [36, 267] width 24 height 24
click at [909, 607] on icon at bounding box center [912, 764] width 16 height 16
click at [28, 301] on div at bounding box center [36, 298] width 24 height 24
click at [30, 327] on div at bounding box center [35, 329] width 12 height 12
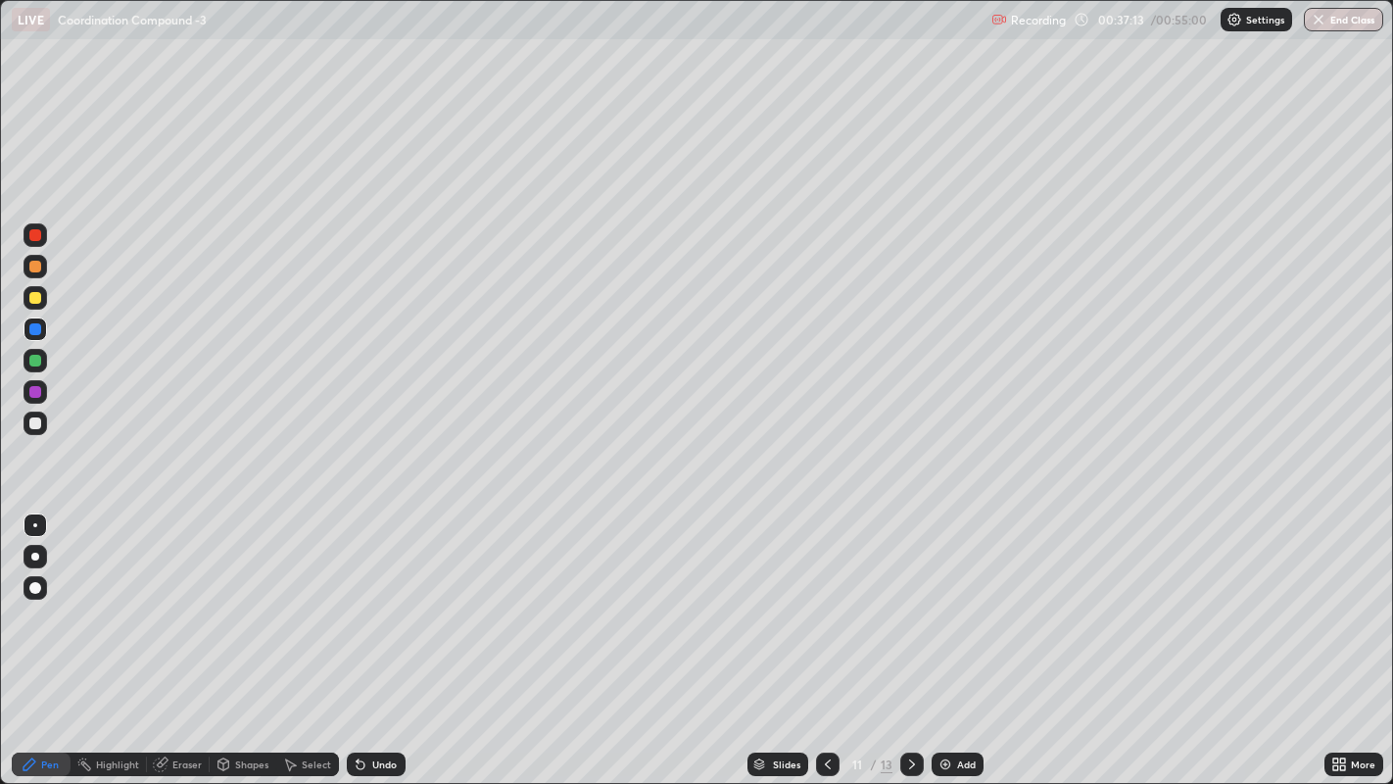
click at [30, 298] on div at bounding box center [35, 298] width 12 height 12
click at [825, 607] on icon at bounding box center [828, 764] width 16 height 16
click at [900, 607] on div at bounding box center [912, 764] width 24 height 24
click at [36, 328] on div at bounding box center [35, 329] width 12 height 12
click at [821, 607] on div at bounding box center [828, 764] width 24 height 24
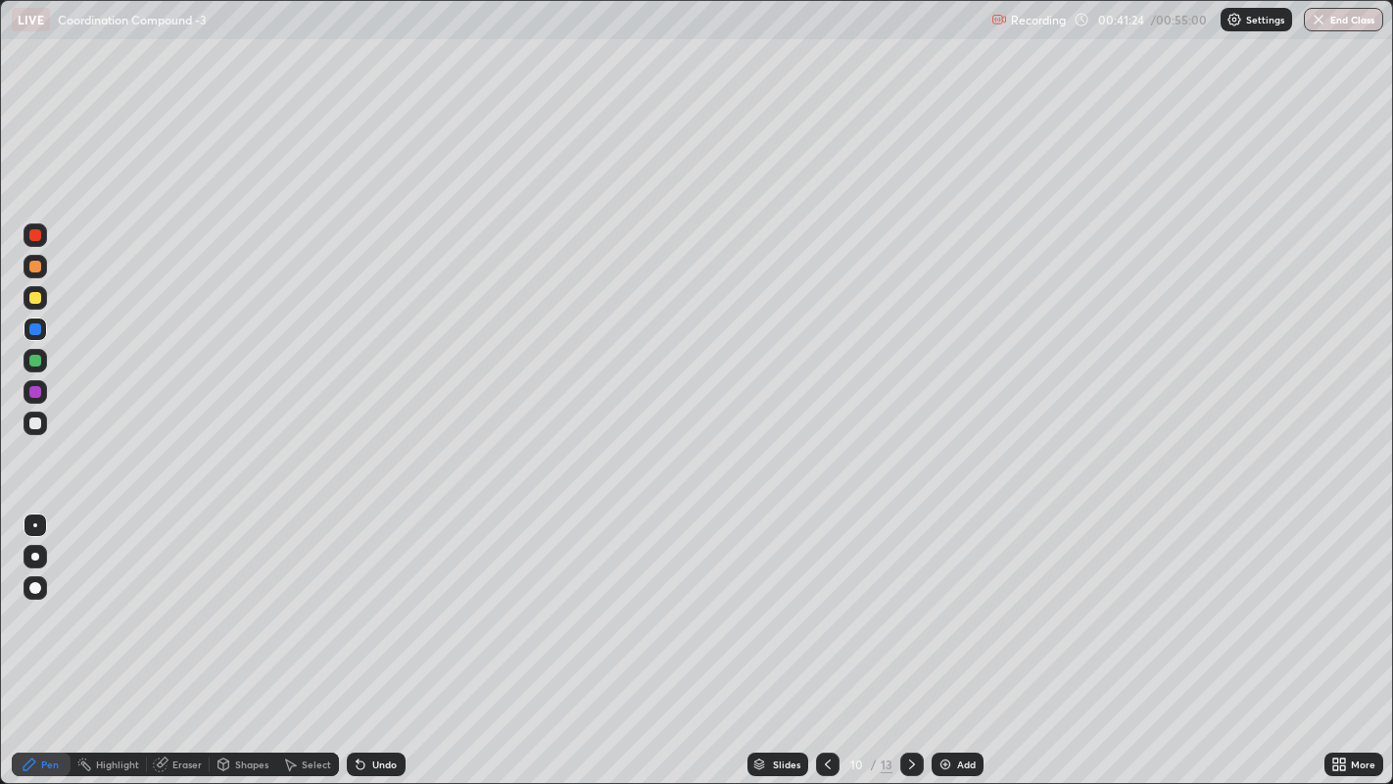
click at [911, 607] on icon at bounding box center [912, 764] width 16 height 16
click at [909, 607] on icon at bounding box center [912, 764] width 16 height 16
click at [32, 331] on div at bounding box center [35, 329] width 12 height 12
click at [34, 365] on div at bounding box center [35, 361] width 12 height 12
click at [38, 261] on div at bounding box center [35, 267] width 12 height 12
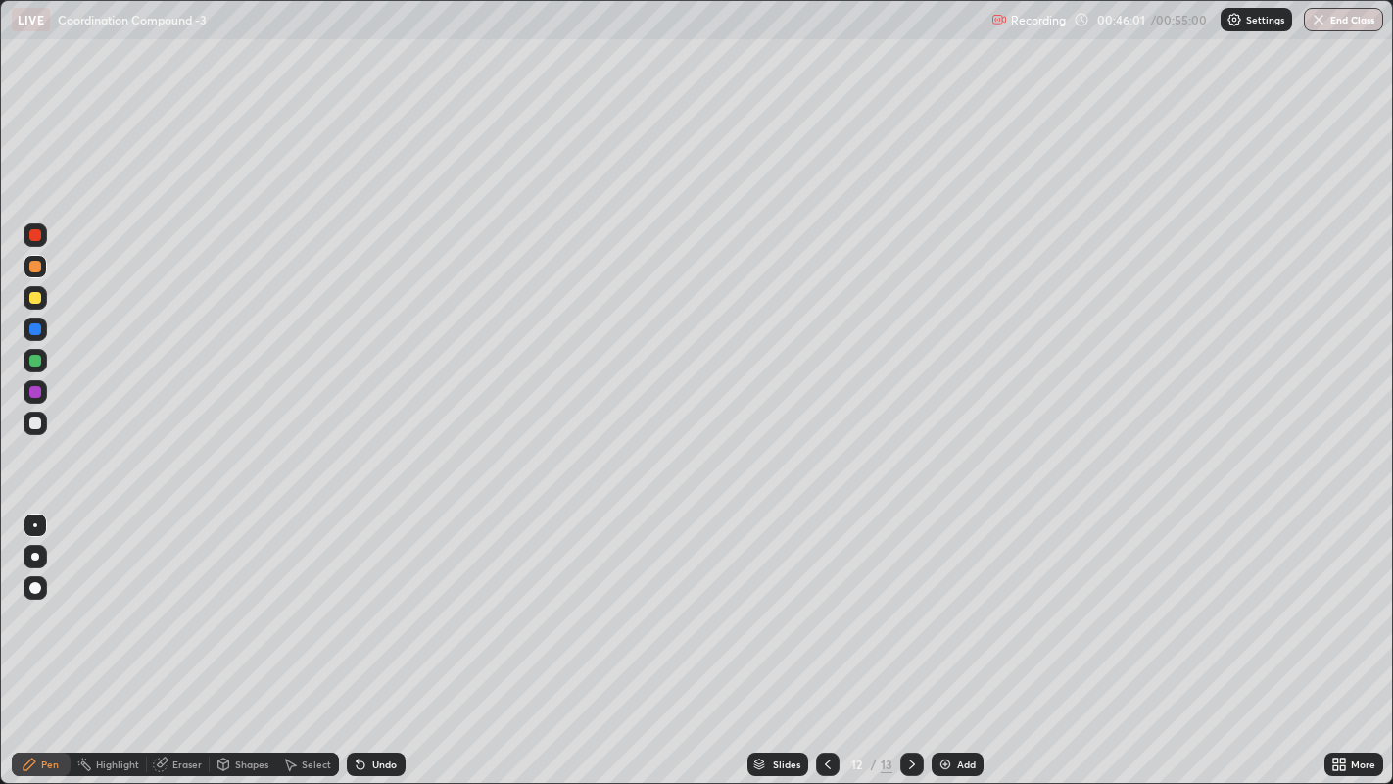
click at [29, 301] on div at bounding box center [36, 298] width 24 height 24
click at [910, 607] on icon at bounding box center [912, 764] width 16 height 16
click at [40, 328] on div at bounding box center [35, 329] width 12 height 12
click at [26, 265] on div at bounding box center [36, 267] width 24 height 24
click at [33, 424] on div at bounding box center [35, 423] width 12 height 12
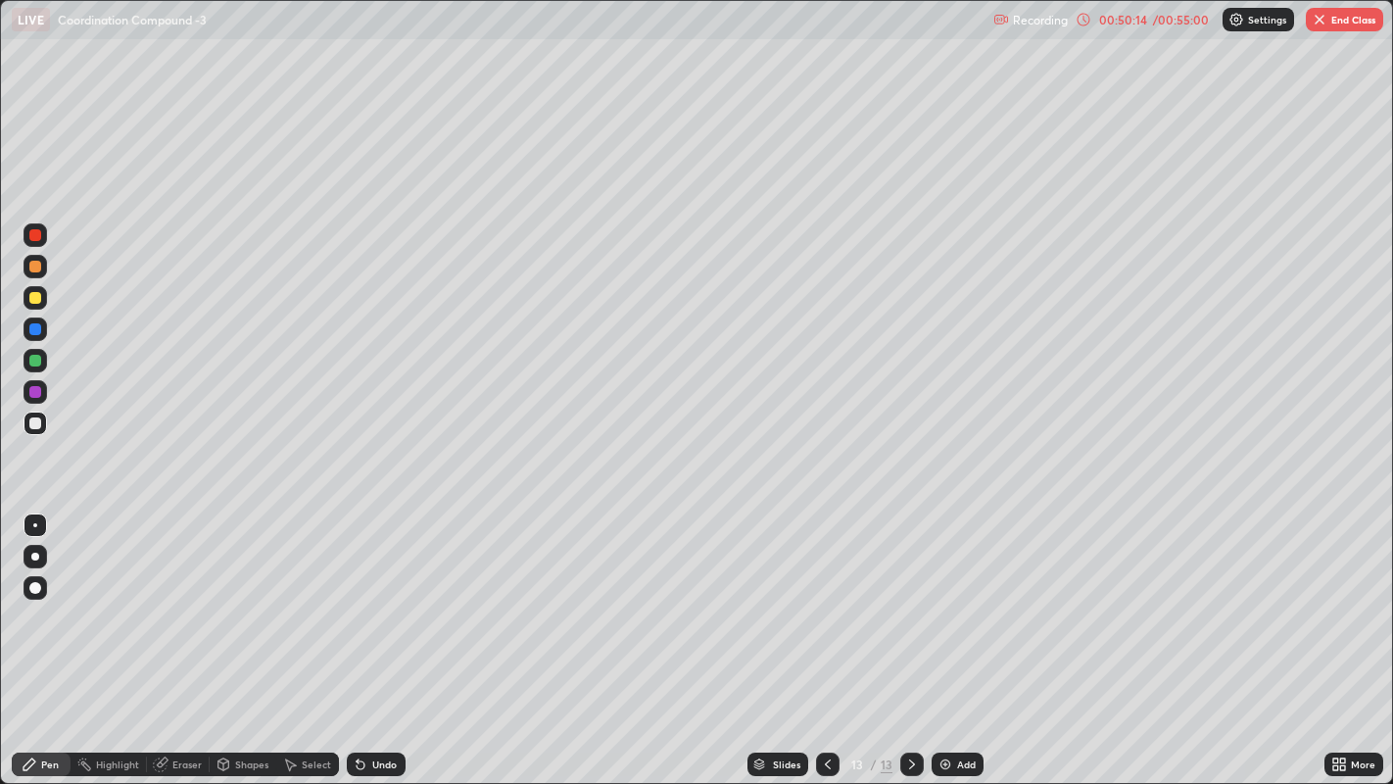
click at [1333, 24] on button "End Class" at bounding box center [1344, 20] width 77 height 24
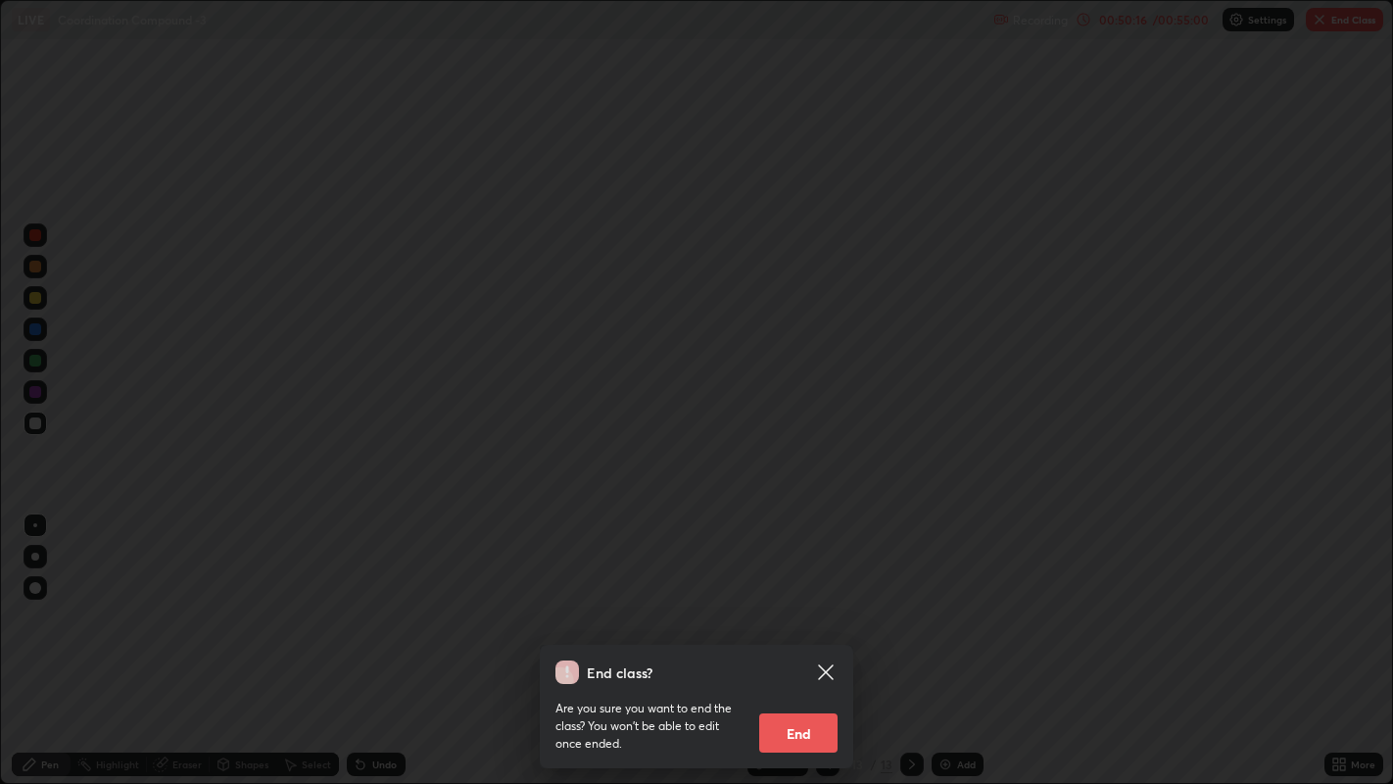
click at [810, 607] on button "End" at bounding box center [798, 732] width 78 height 39
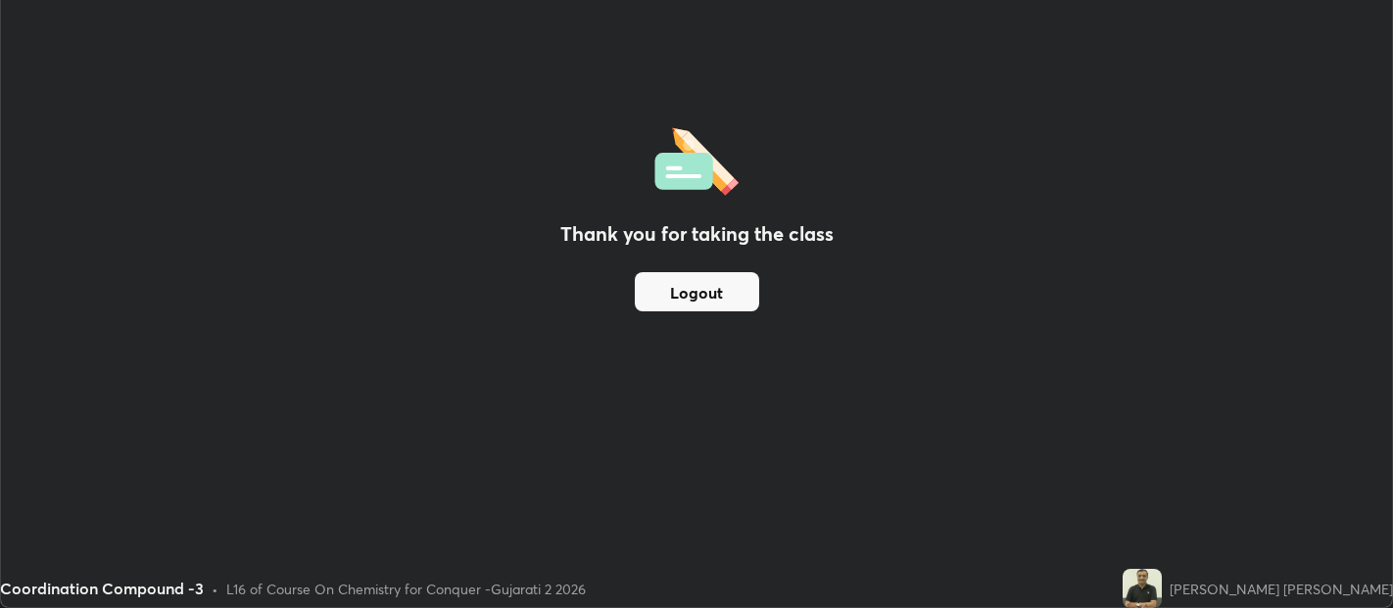
scroll to position [97329, 96544]
